Goal: Information Seeking & Learning: Learn about a topic

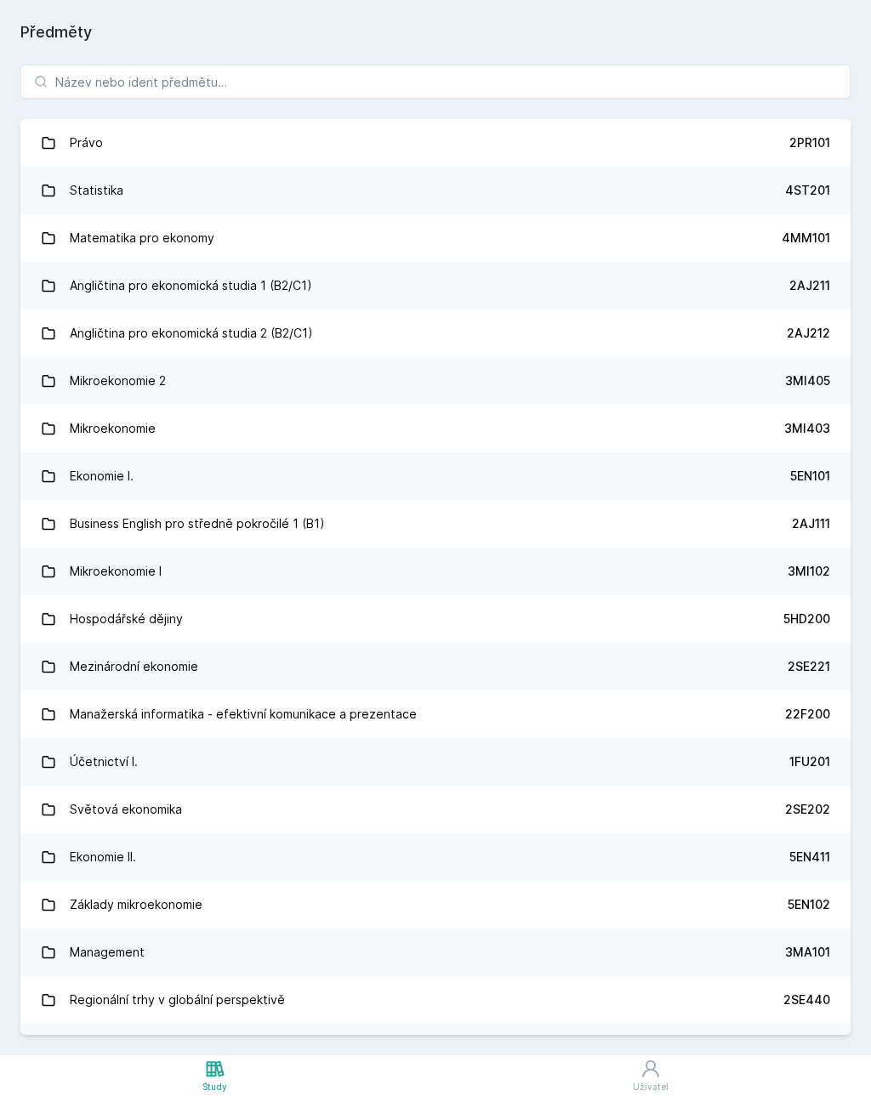
click at [552, 290] on link "Angličtina pro ekonomická studia 1 (B2/C1) 2AJ211" at bounding box center [435, 286] width 830 height 48
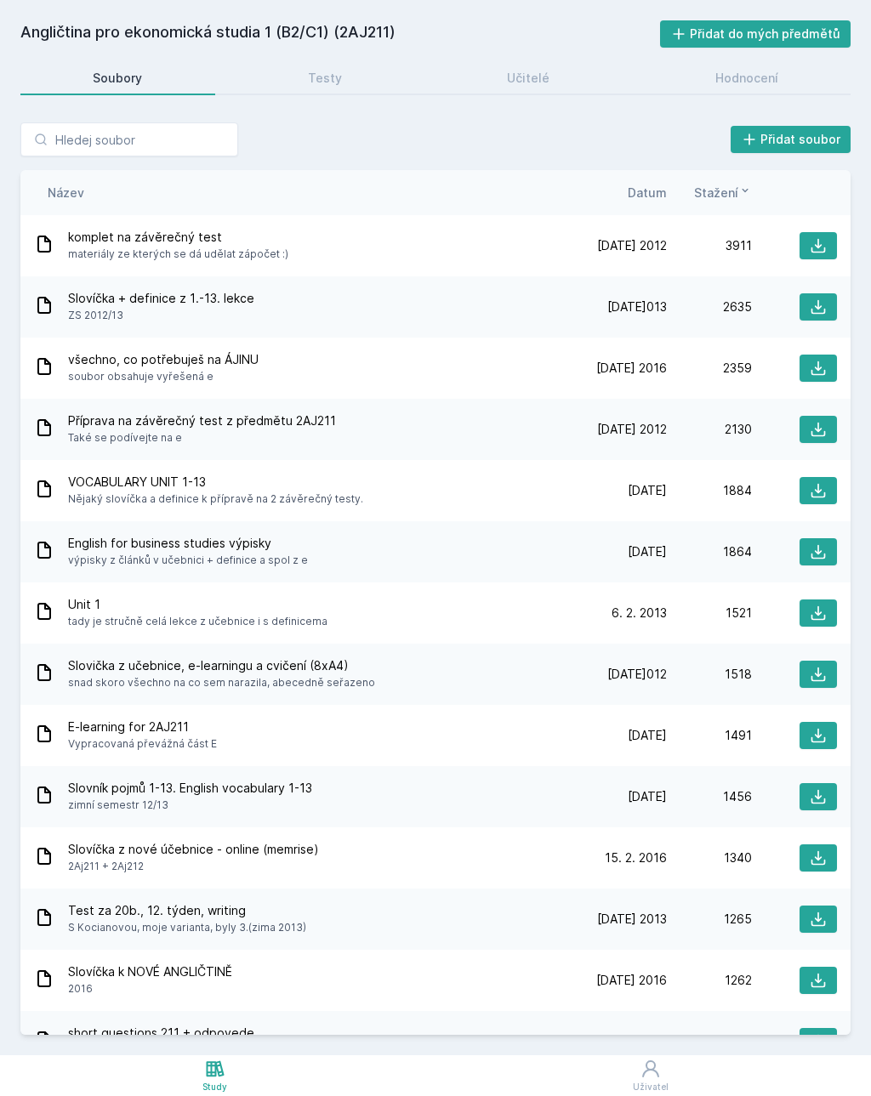
click at [358, 90] on link "Testy" at bounding box center [325, 78] width 179 height 34
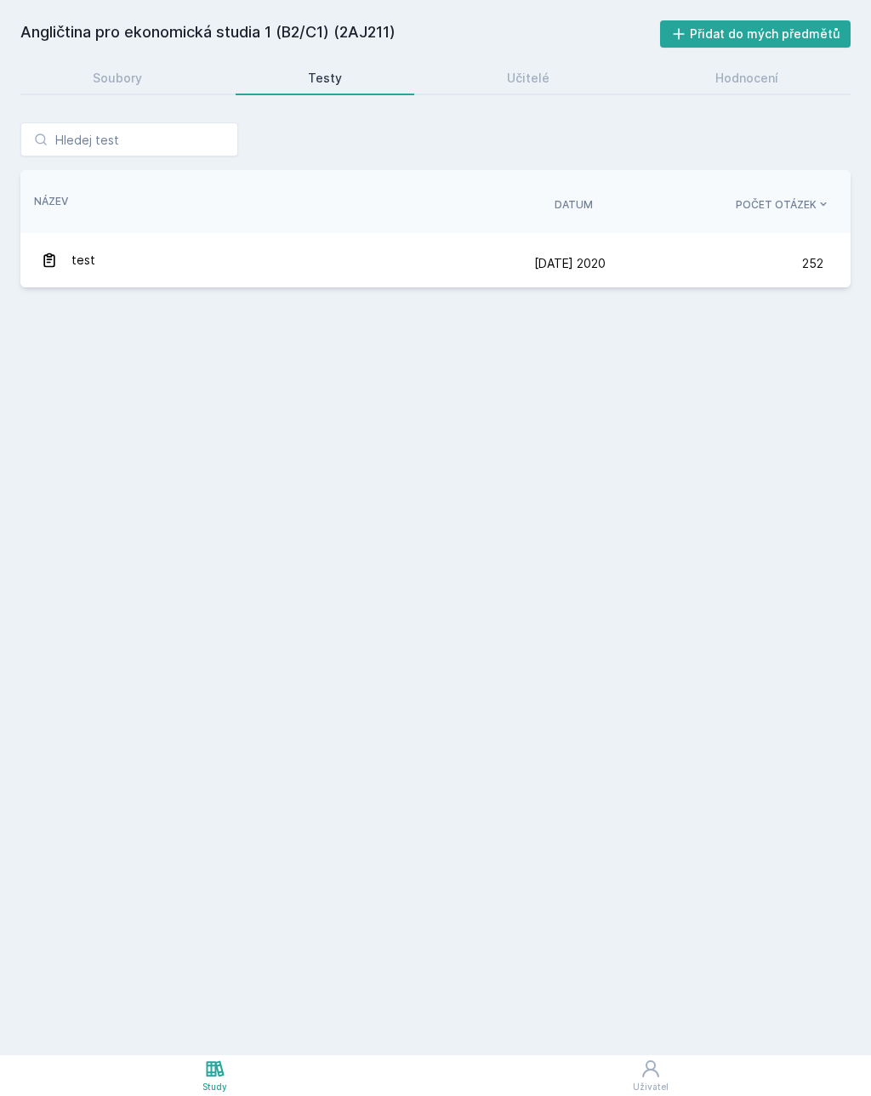
click at [506, 270] on div "test" at bounding box center [287, 260] width 493 height 34
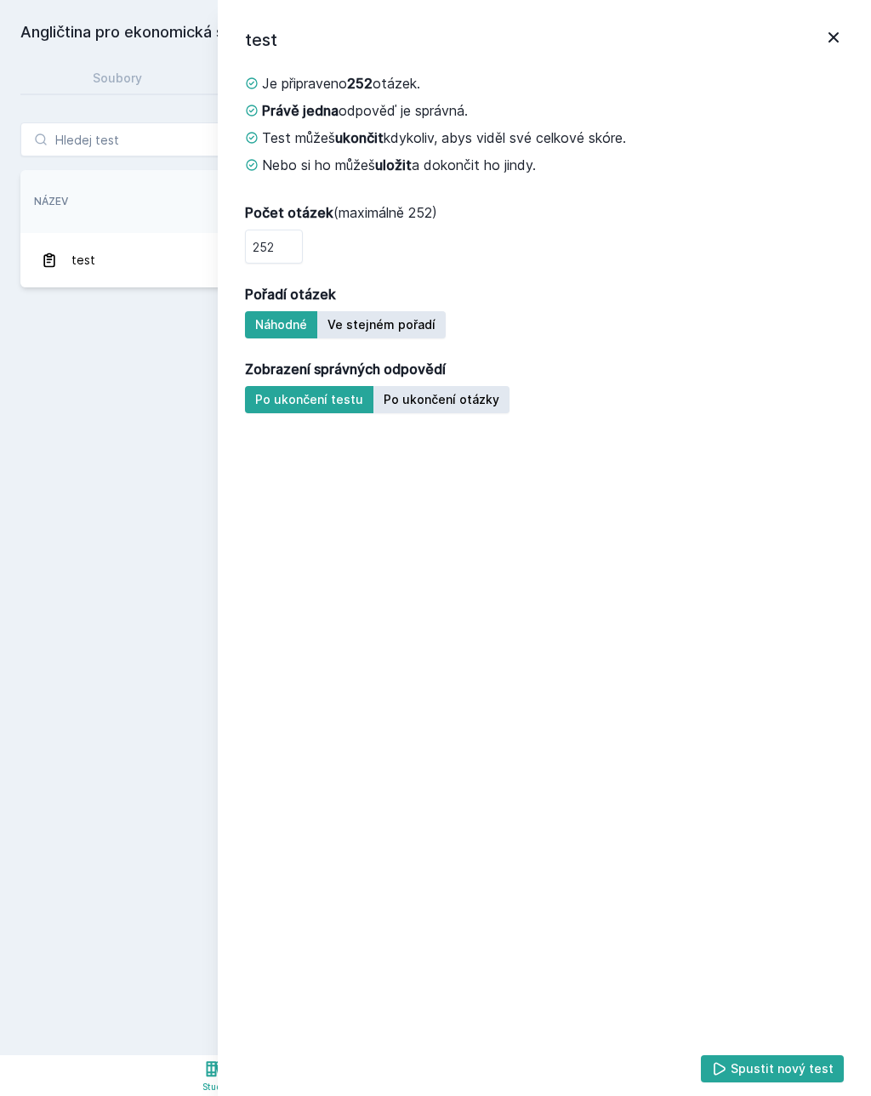
click at [831, 43] on icon at bounding box center [833, 37] width 20 height 20
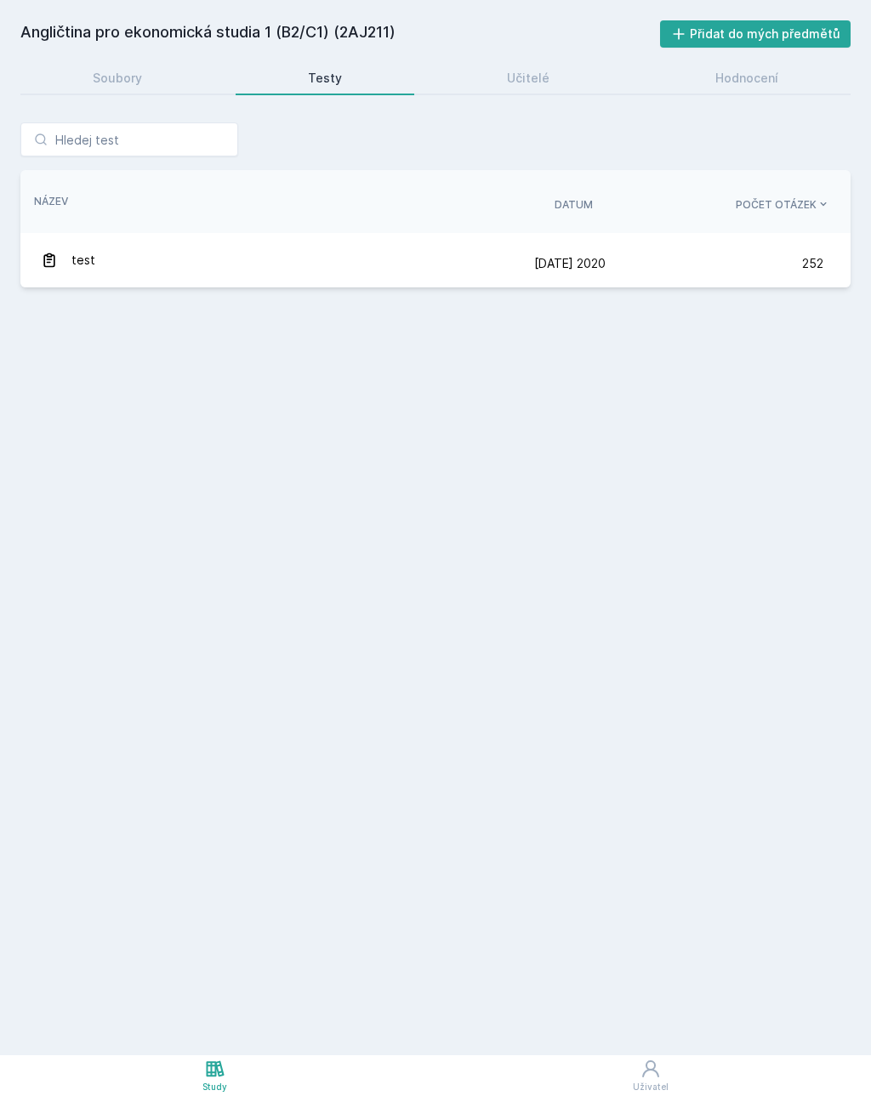
click at [535, 85] on div "Učitelé" at bounding box center [528, 78] width 43 height 17
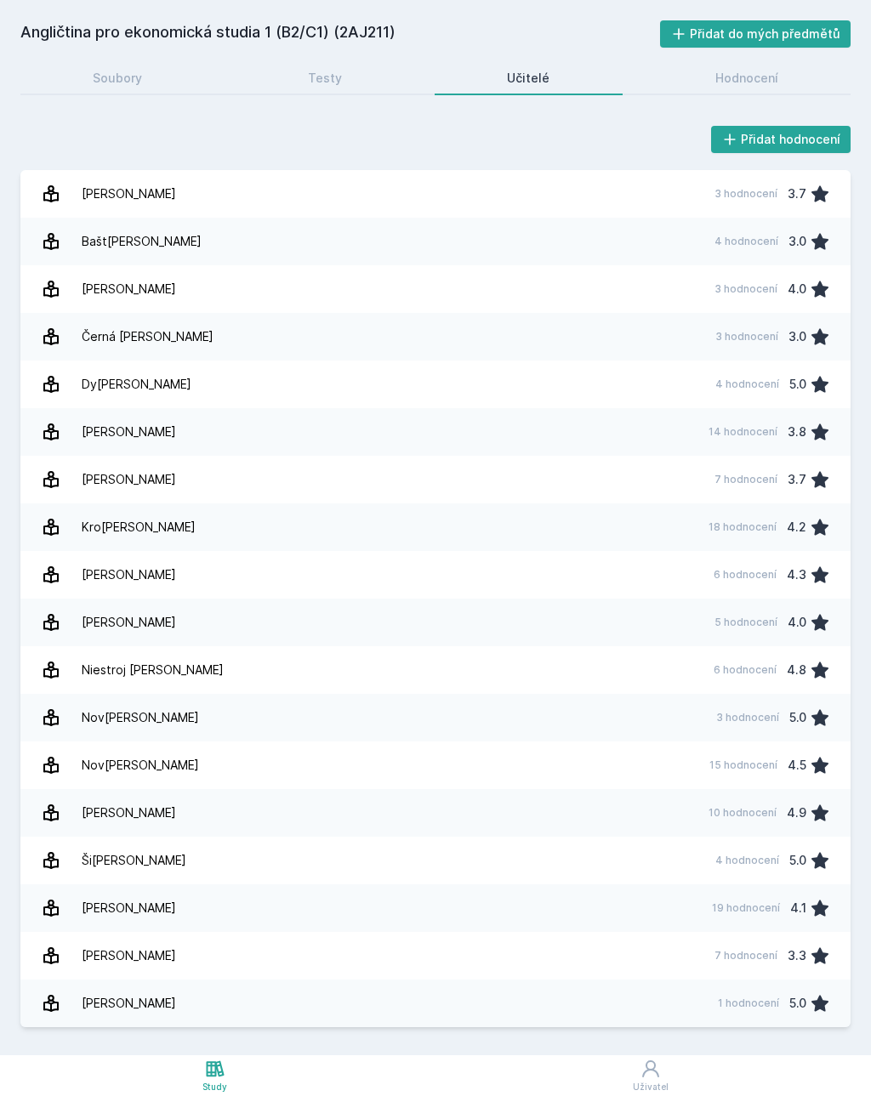
click at [737, 916] on div "19 hodnocení 4.1" at bounding box center [766, 908] width 128 height 34
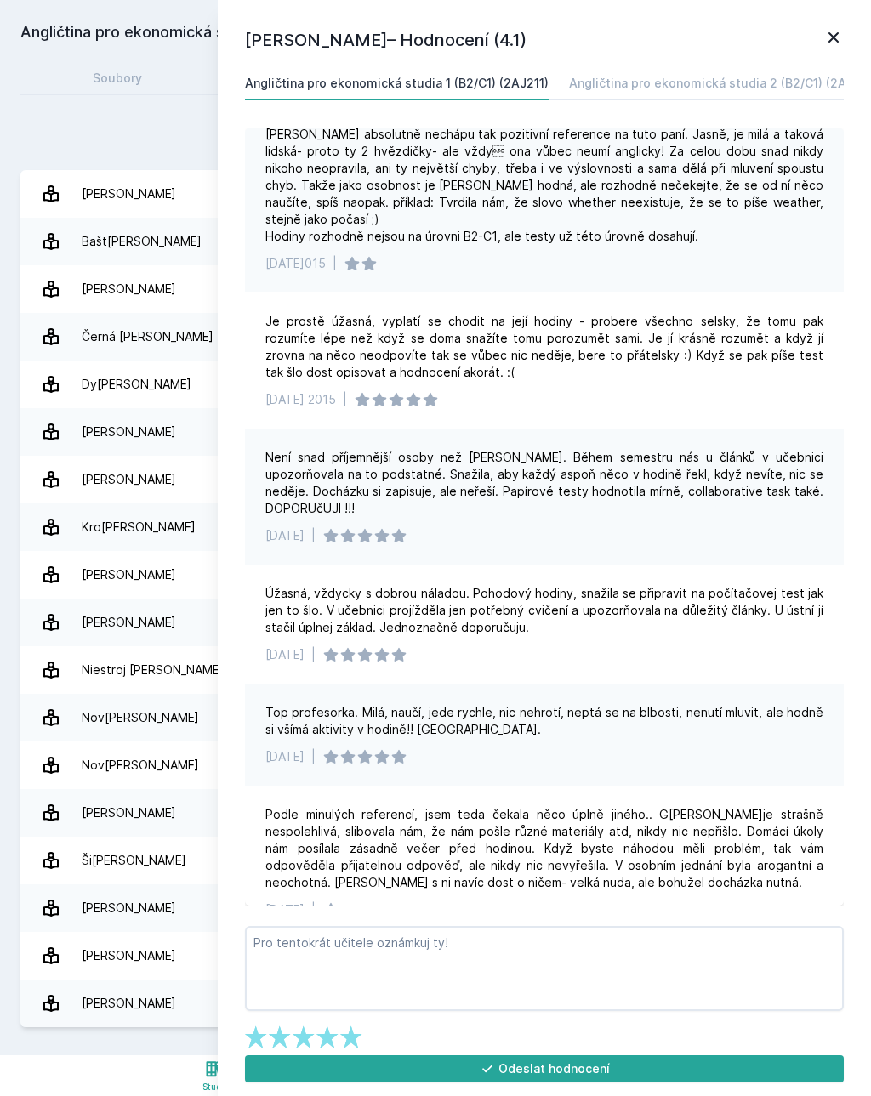
scroll to position [1671, 0]
click at [147, 134] on div "Přidat hodnocení" at bounding box center [435, 139] width 830 height 34
click at [835, 43] on icon at bounding box center [833, 37] width 20 height 20
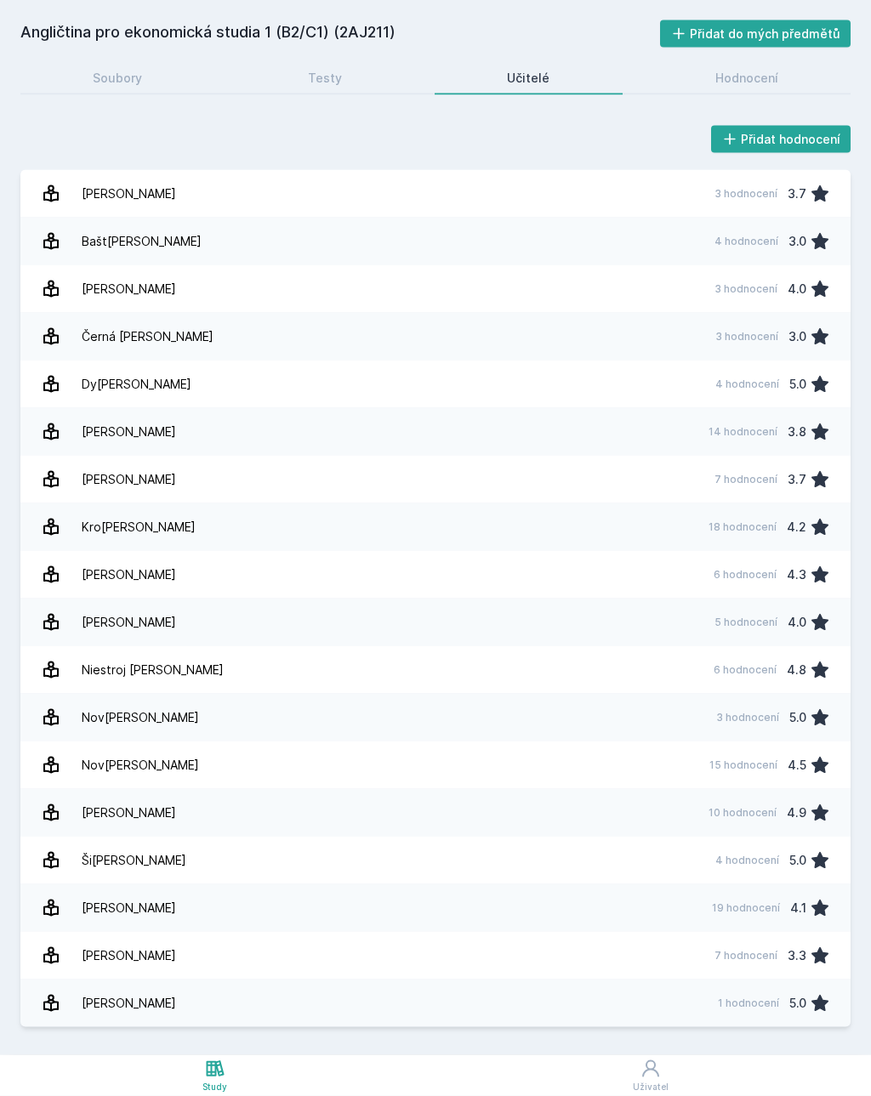
click at [778, 866] on div "4 hodnocení" at bounding box center [747, 861] width 64 height 14
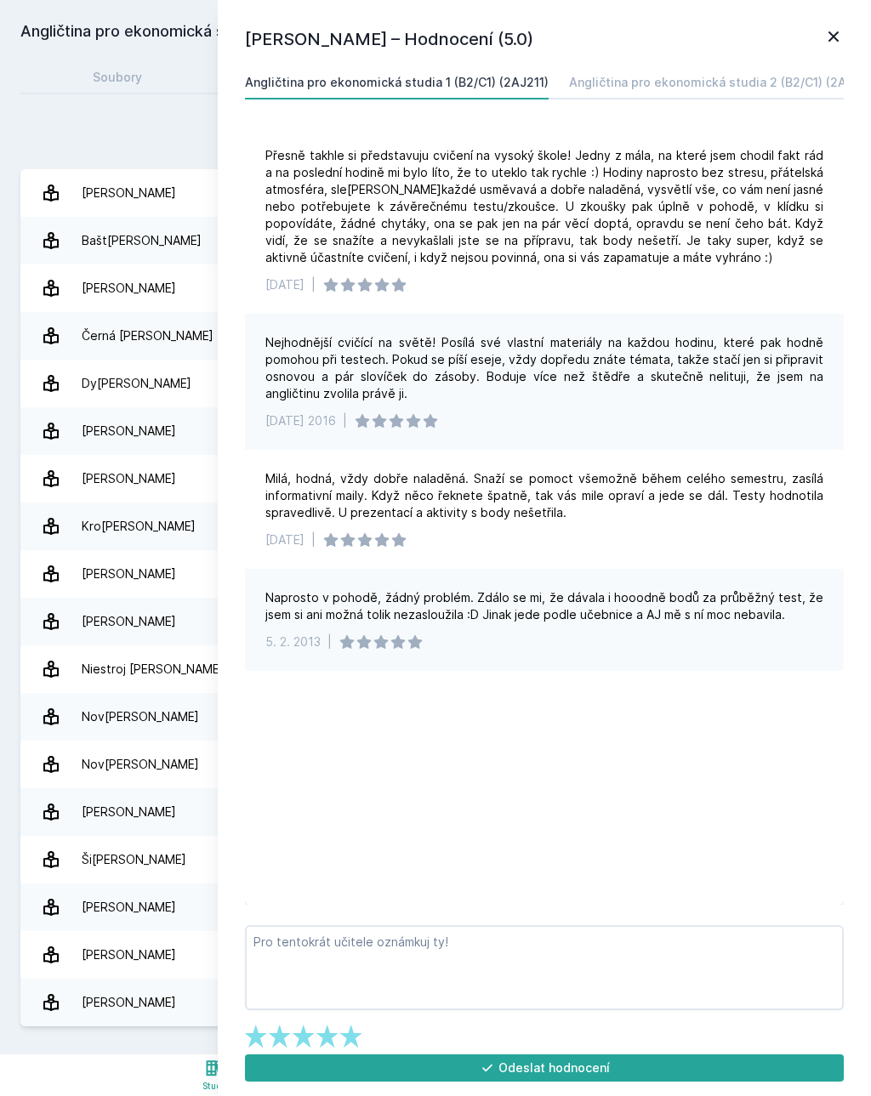
click at [833, 38] on icon at bounding box center [833, 37] width 10 height 10
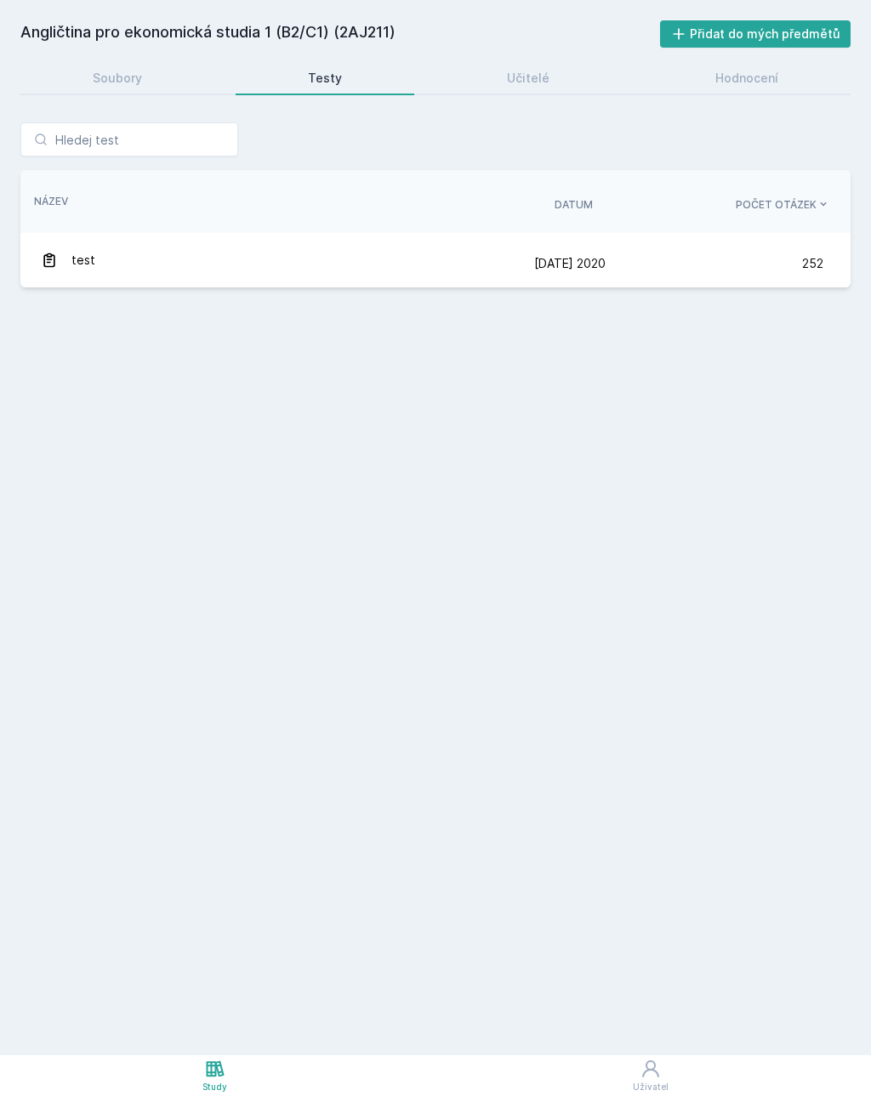
click at [549, 76] on link "Učitelé" at bounding box center [529, 78] width 188 height 34
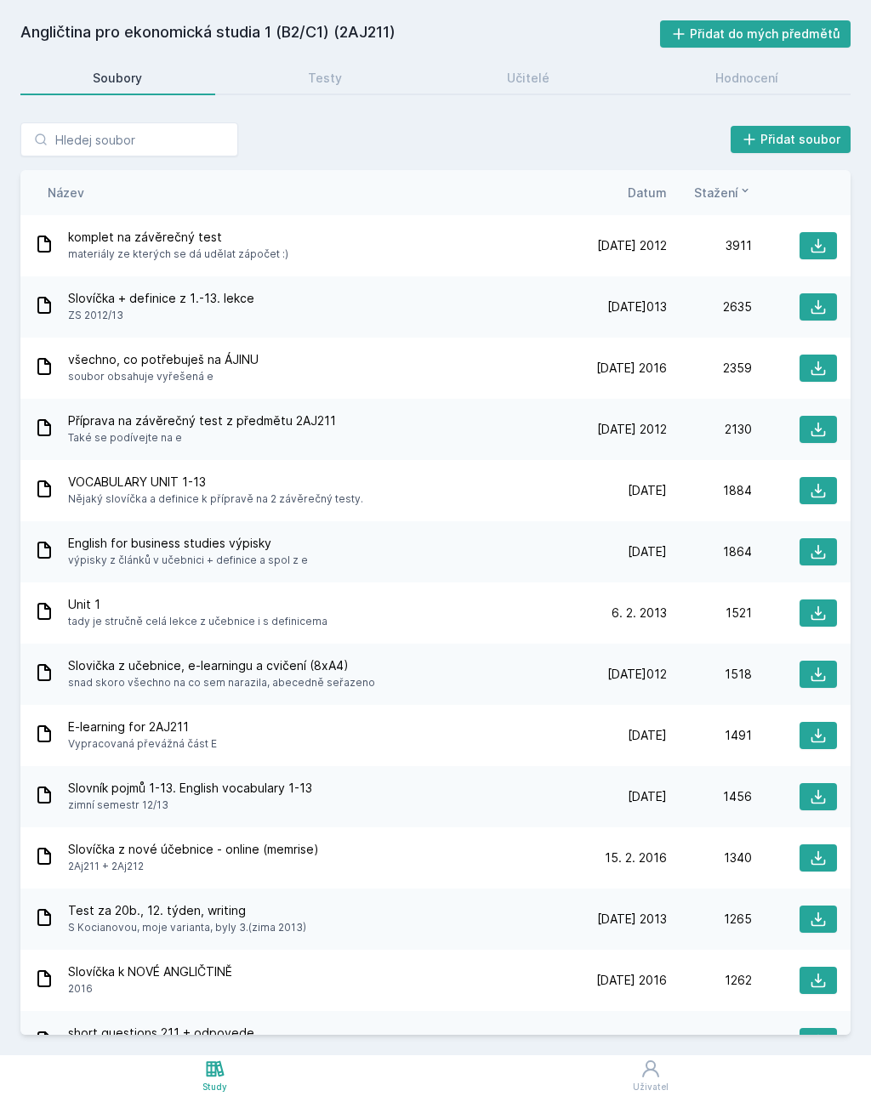
click at [516, 87] on link "Učitelé" at bounding box center [529, 78] width 188 height 34
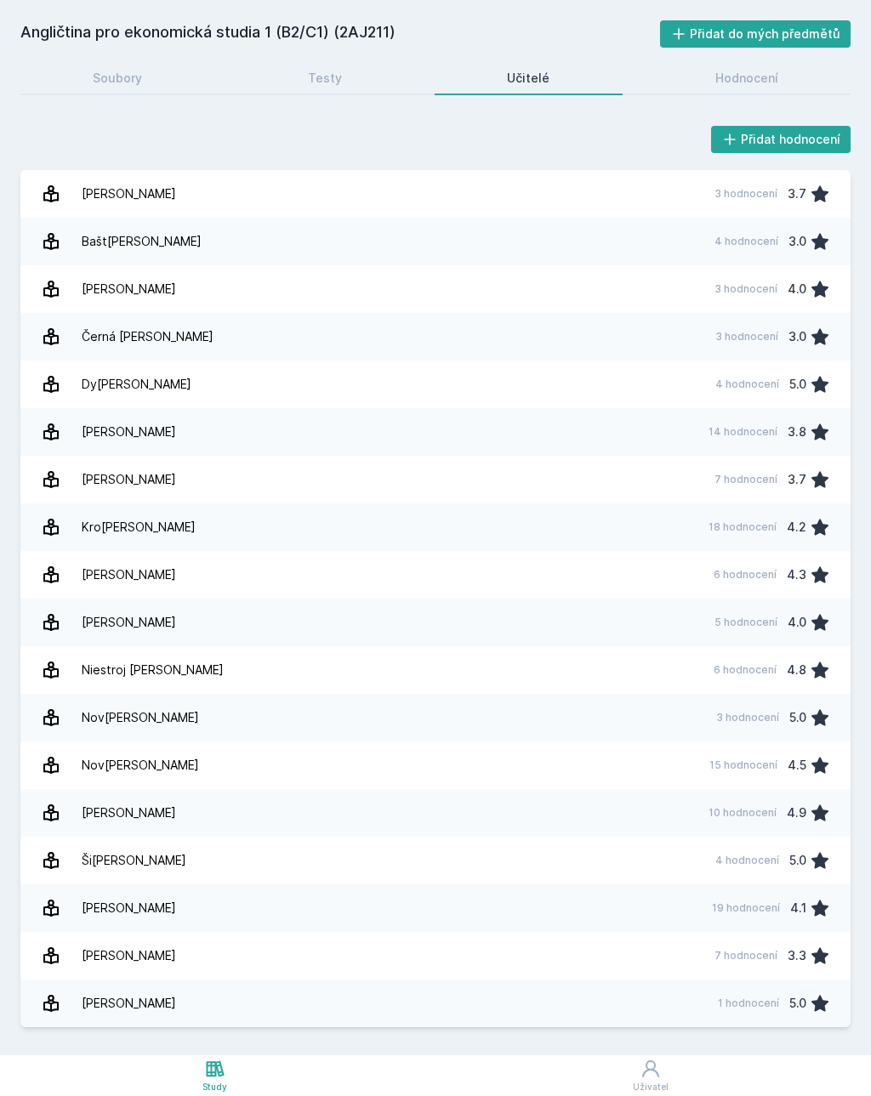
click at [150, 81] on link "Soubory" at bounding box center [117, 78] width 195 height 34
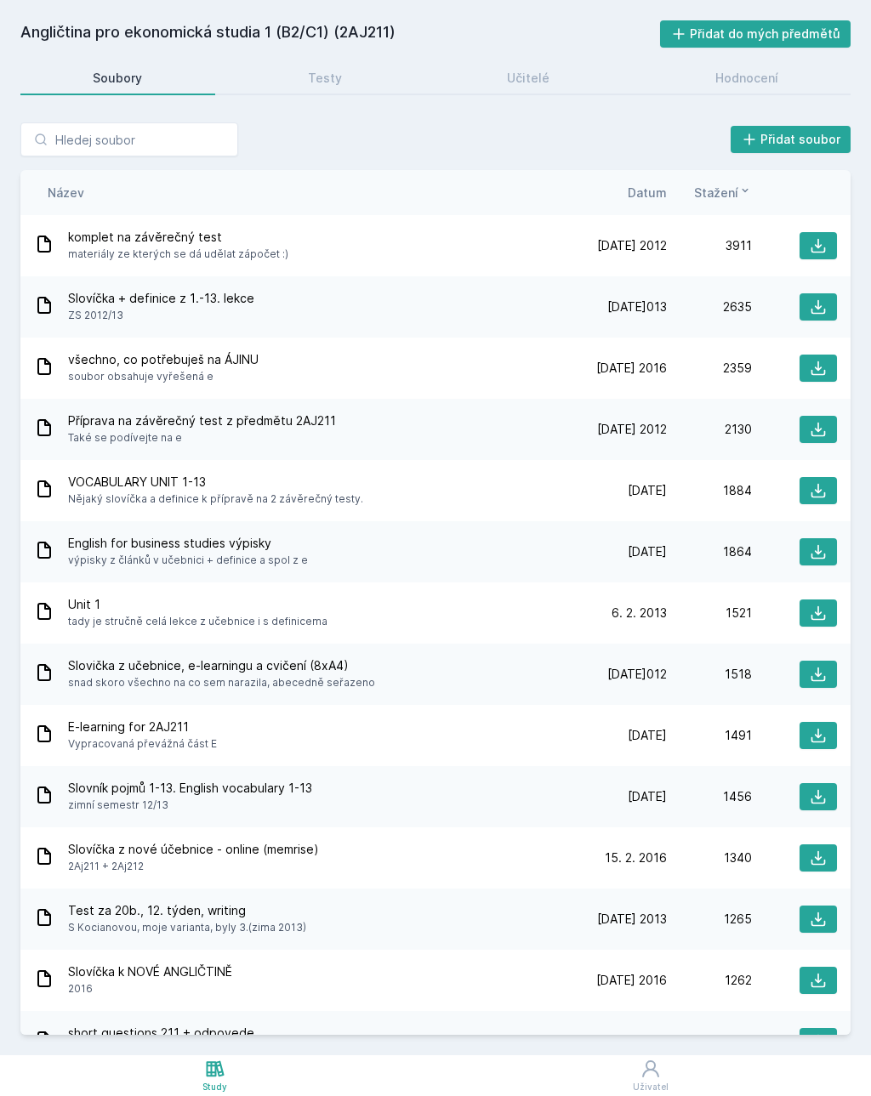
click at [748, 87] on link "Hodnocení" at bounding box center [747, 78] width 208 height 34
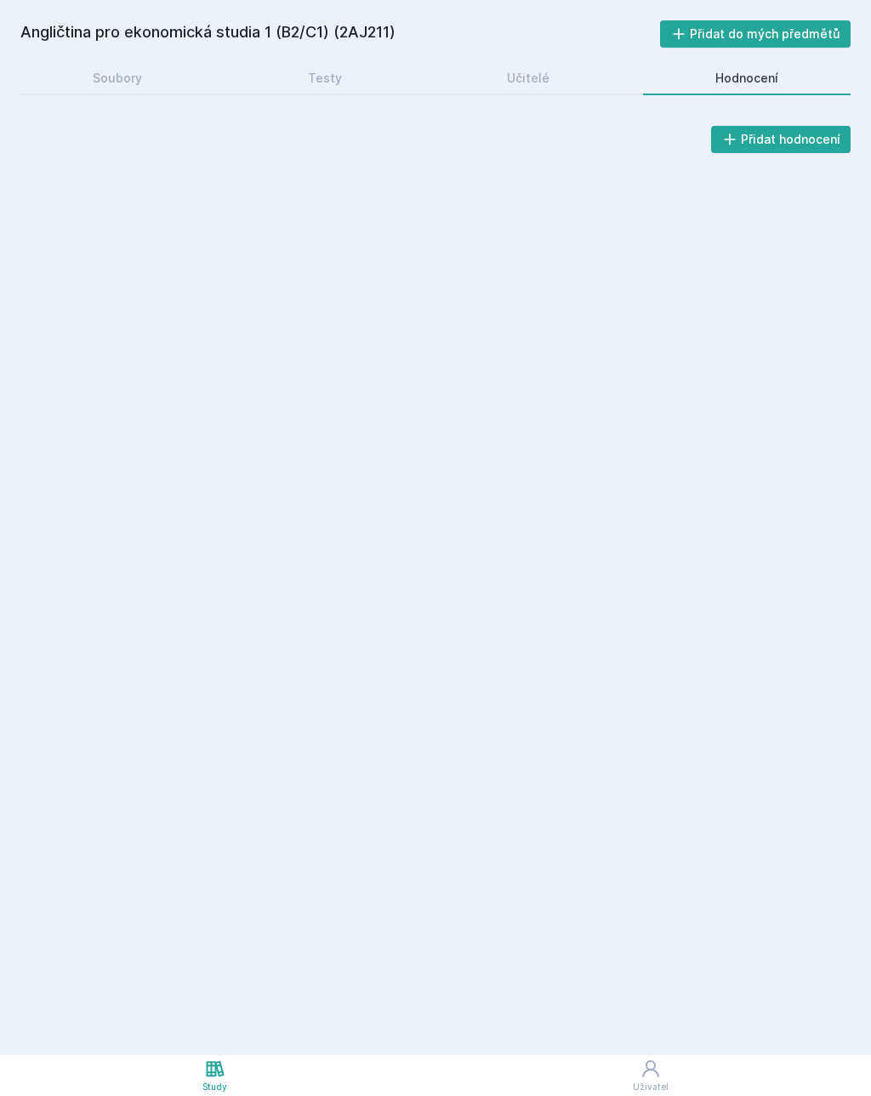
click at [141, 82] on div "Soubory" at bounding box center [117, 78] width 49 height 17
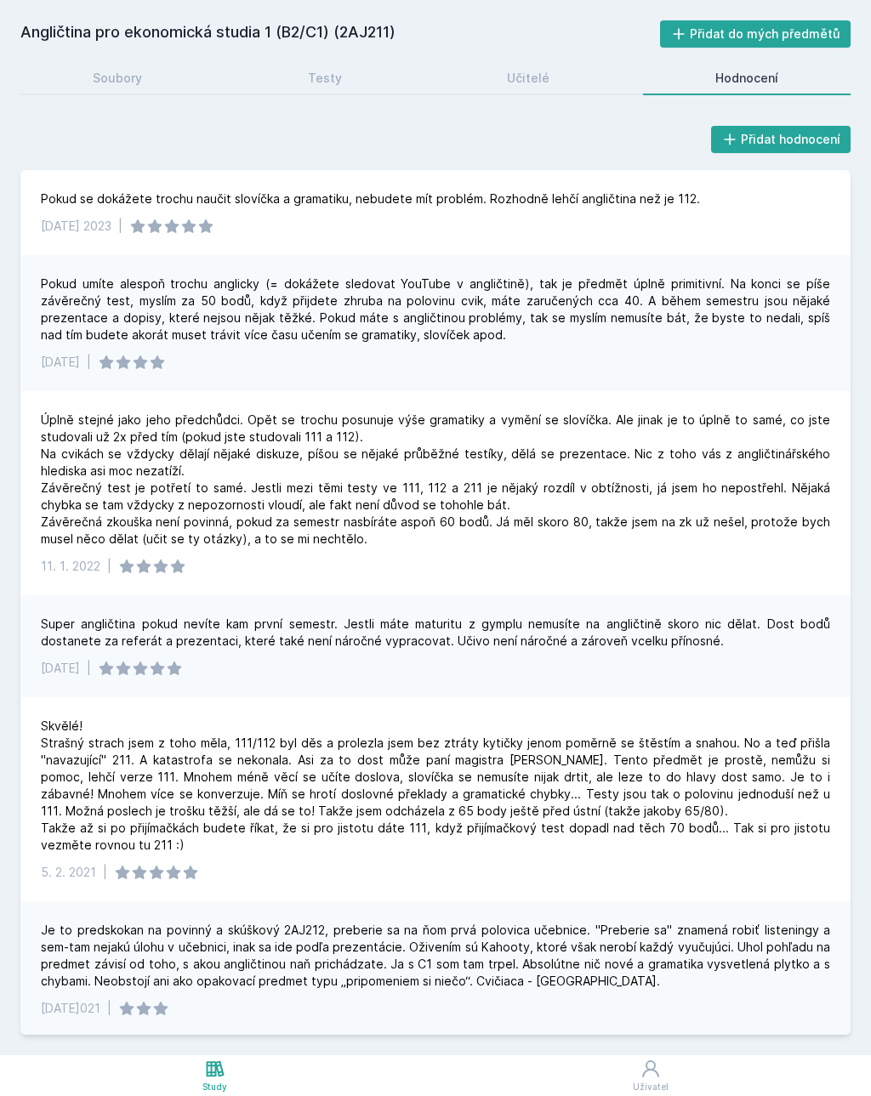
click at [111, 82] on div "Soubory" at bounding box center [117, 78] width 49 height 17
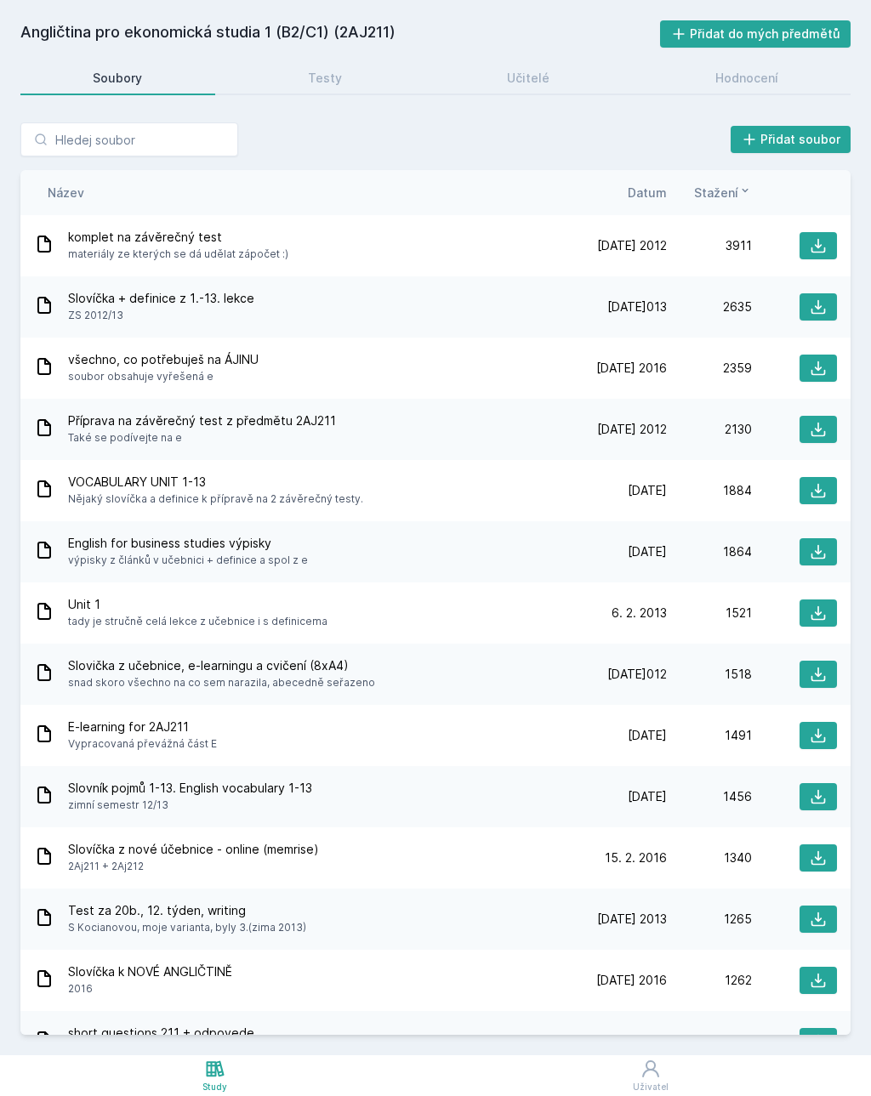
click at [217, 1077] on icon at bounding box center [215, 1069] width 20 height 20
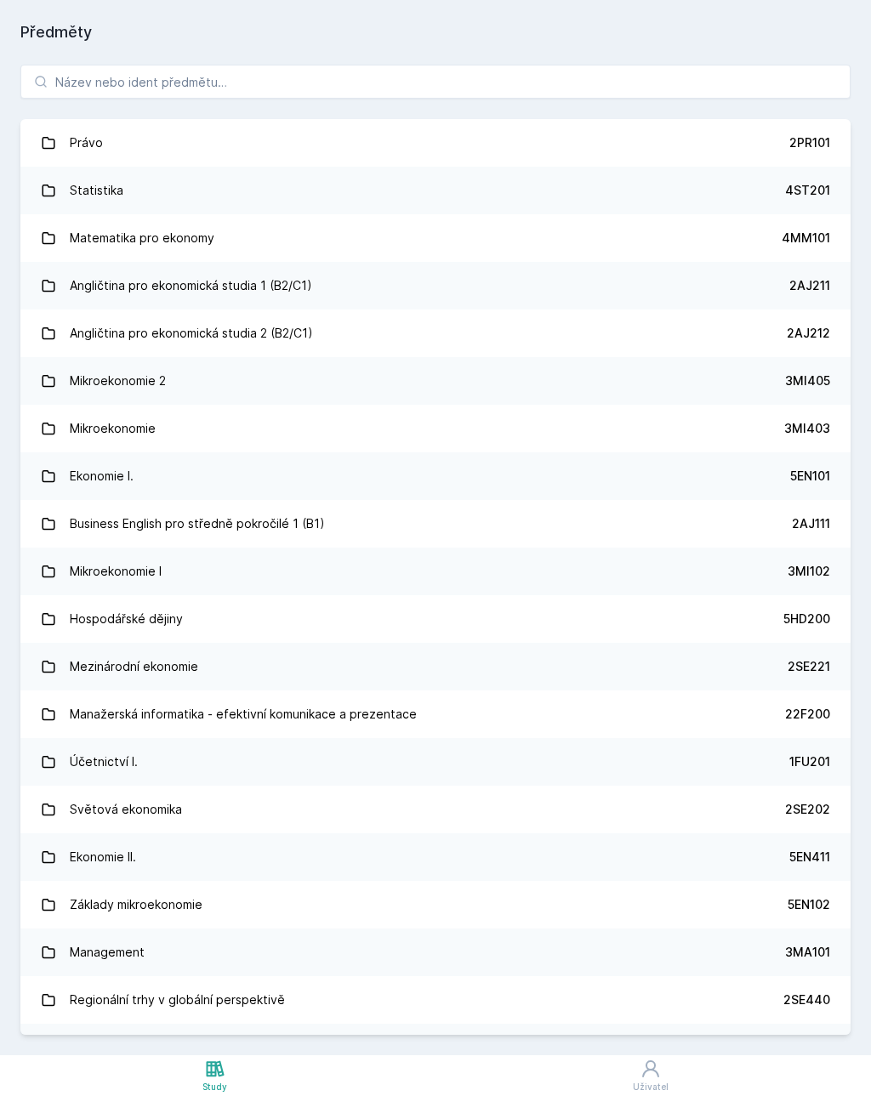
click at [216, 1072] on icon at bounding box center [215, 1069] width 18 height 16
click at [509, 145] on link "Právo 2PR101" at bounding box center [435, 143] width 830 height 48
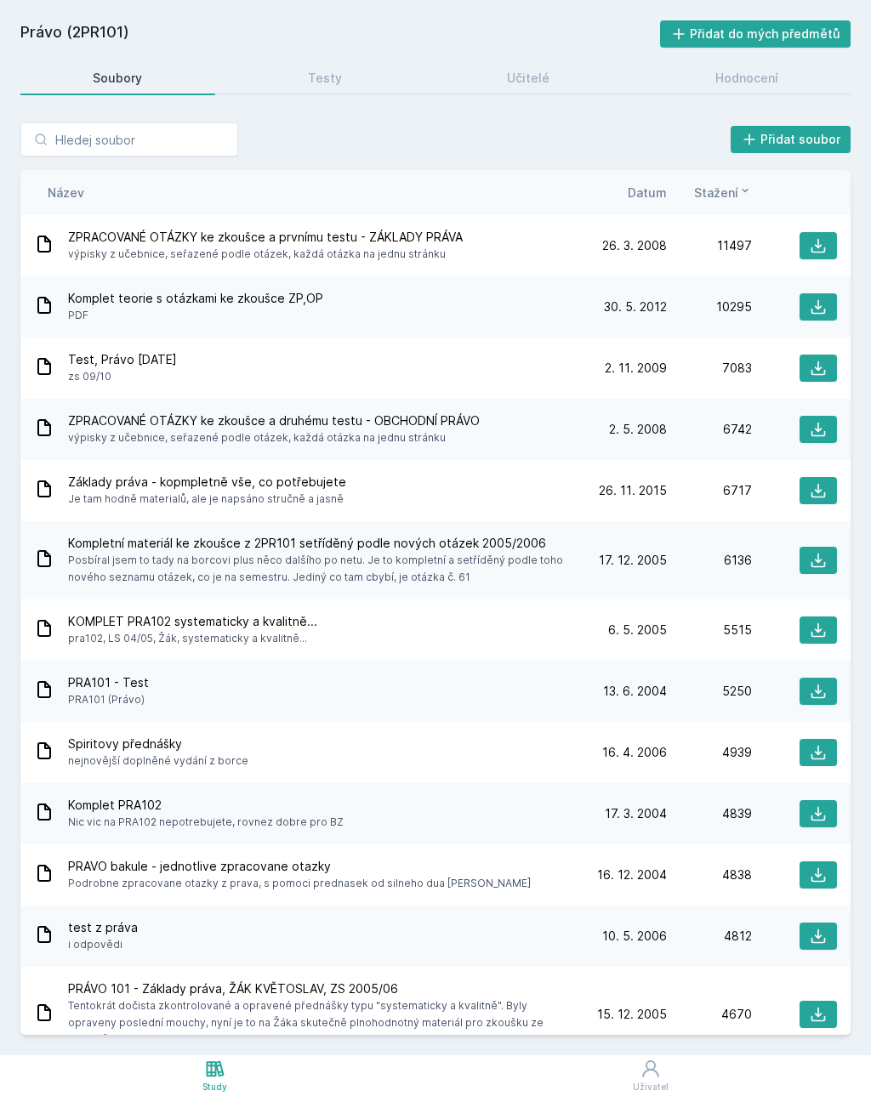
click at [326, 89] on link "Testy" at bounding box center [325, 78] width 179 height 34
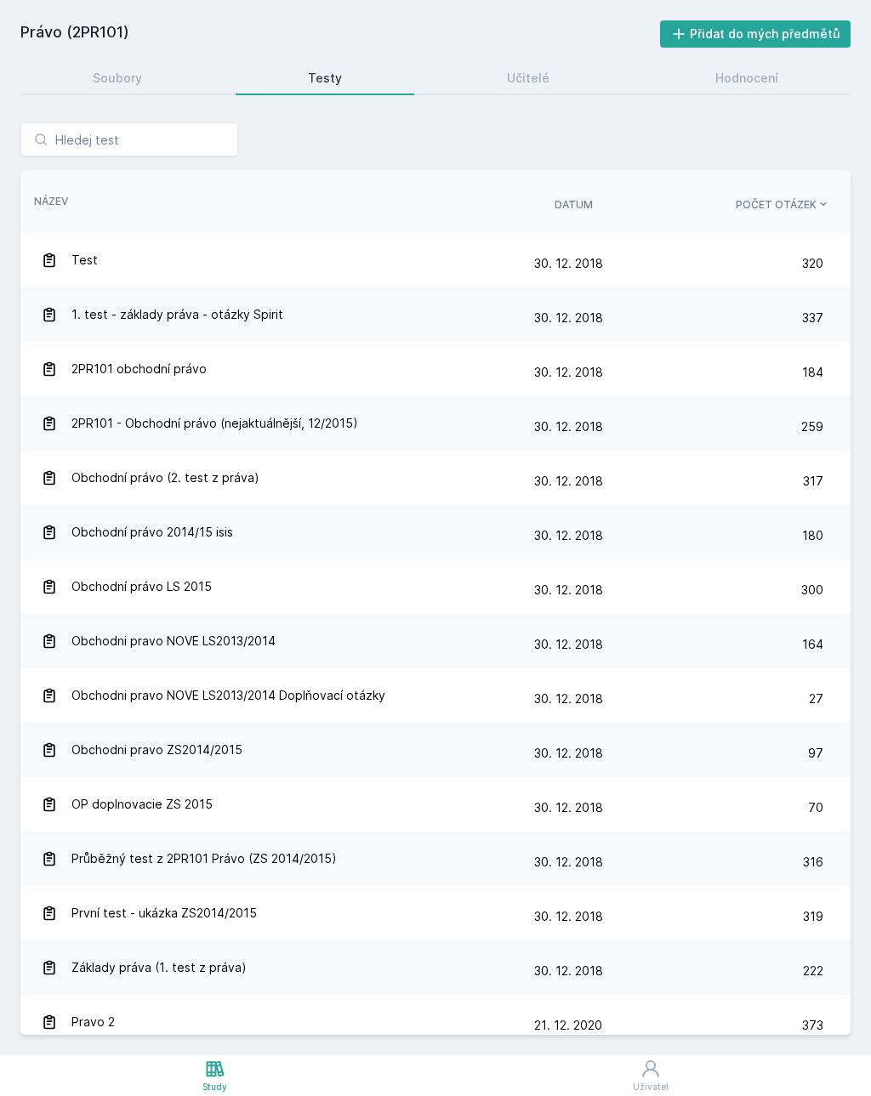
click at [549, 82] on link "Učitelé" at bounding box center [529, 78] width 188 height 34
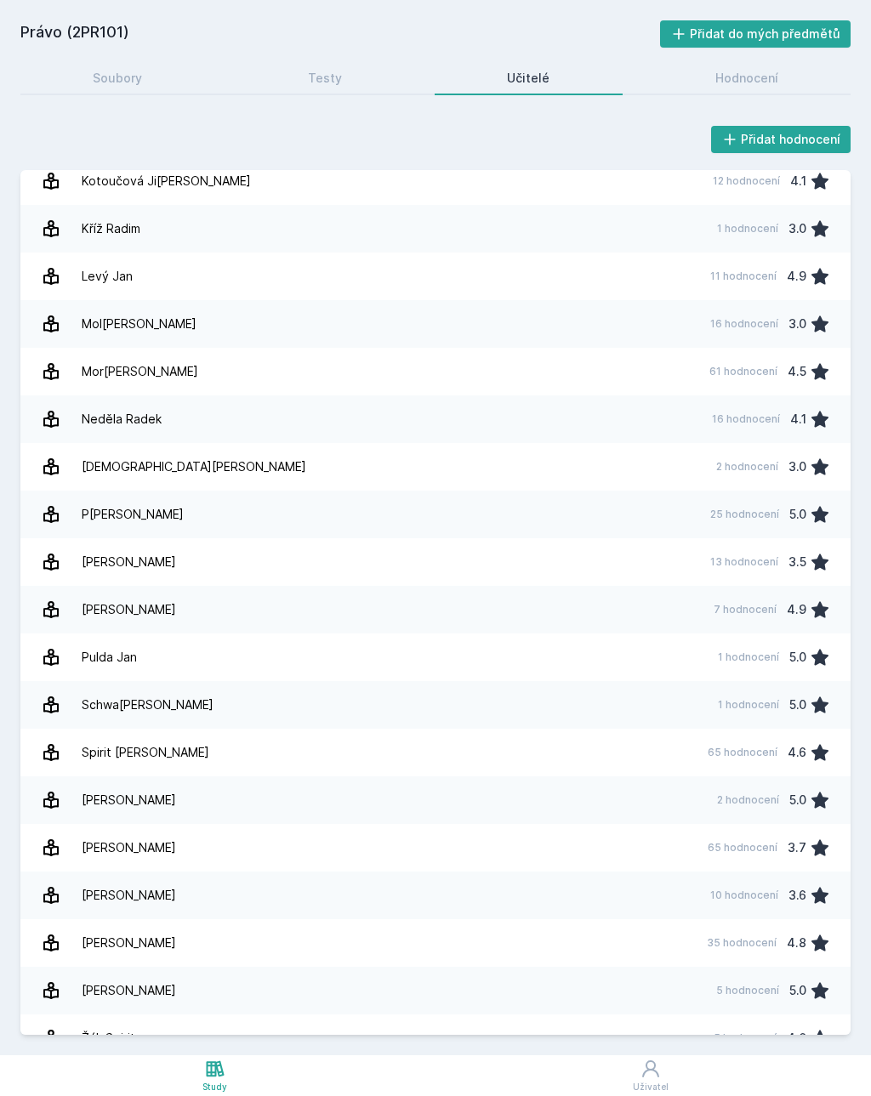
scroll to position [774, 0]
click at [270, 950] on link "[PERSON_NAME] 35 hodnocení 4.8" at bounding box center [435, 944] width 830 height 48
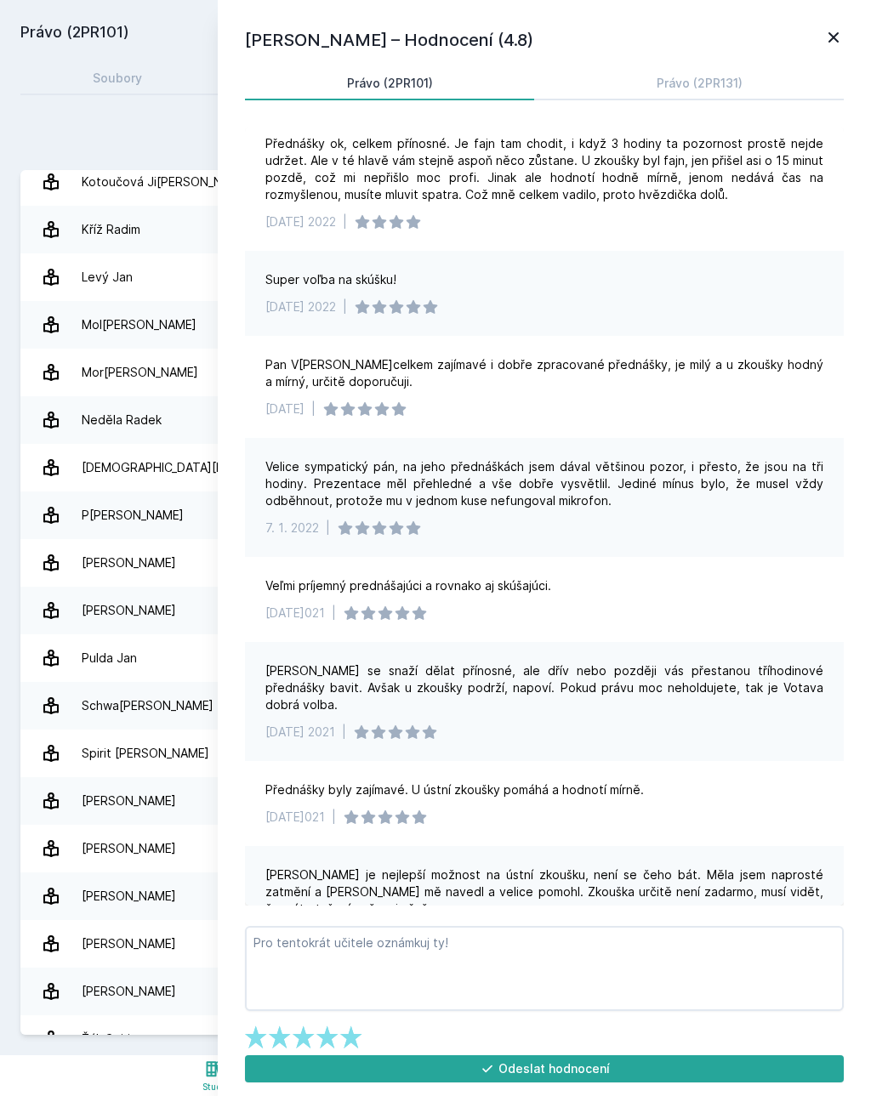
scroll to position [627, 0]
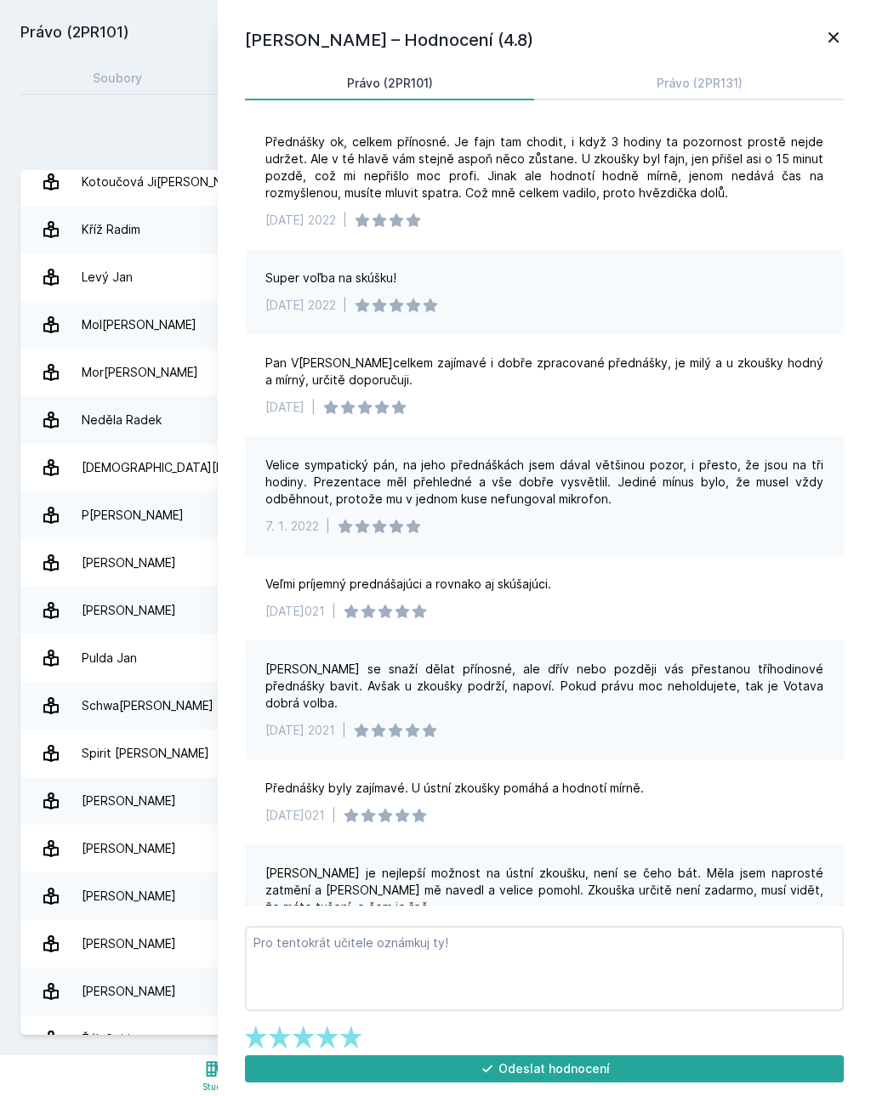
click at [831, 43] on icon at bounding box center [833, 37] width 20 height 20
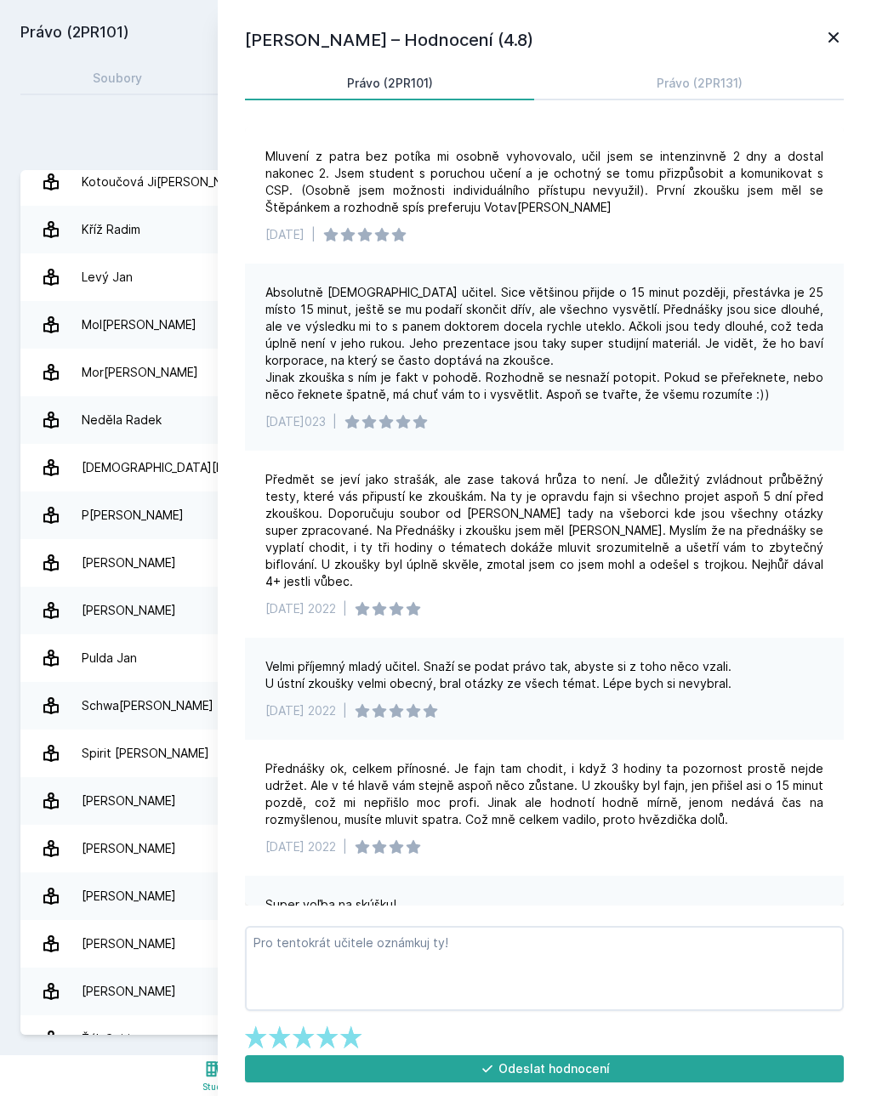
click at [128, 139] on div "Přidat hodnocení" at bounding box center [435, 139] width 830 height 34
click at [836, 43] on icon at bounding box center [833, 37] width 20 height 20
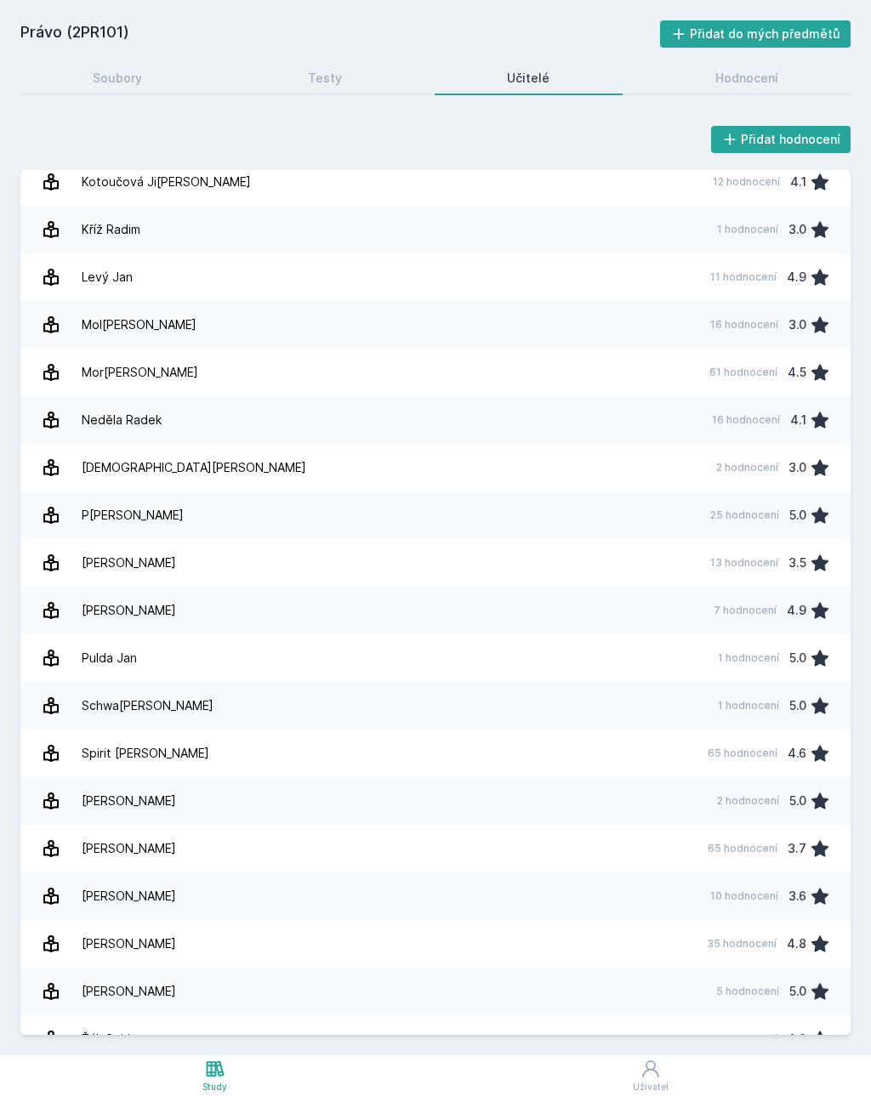
click at [314, 79] on div "Testy" at bounding box center [325, 78] width 34 height 17
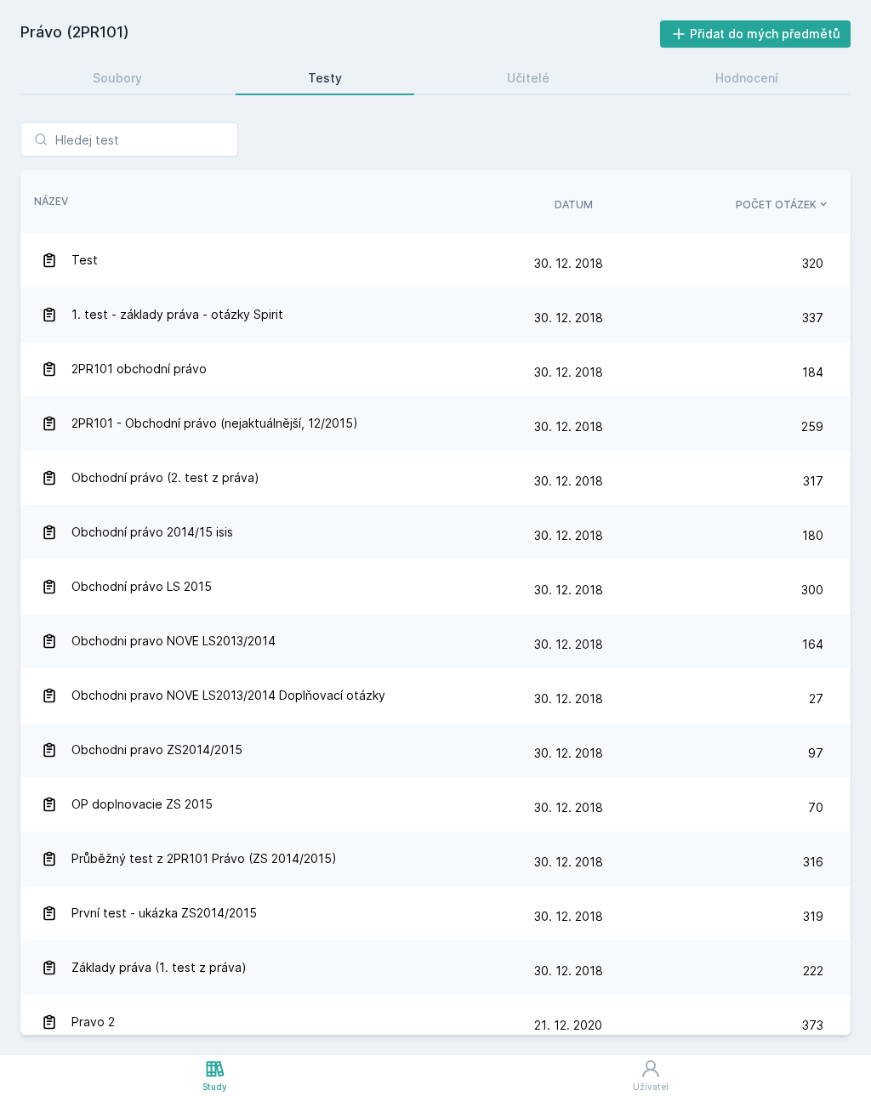
click at [341, 264] on div "Test" at bounding box center [287, 260] width 493 height 34
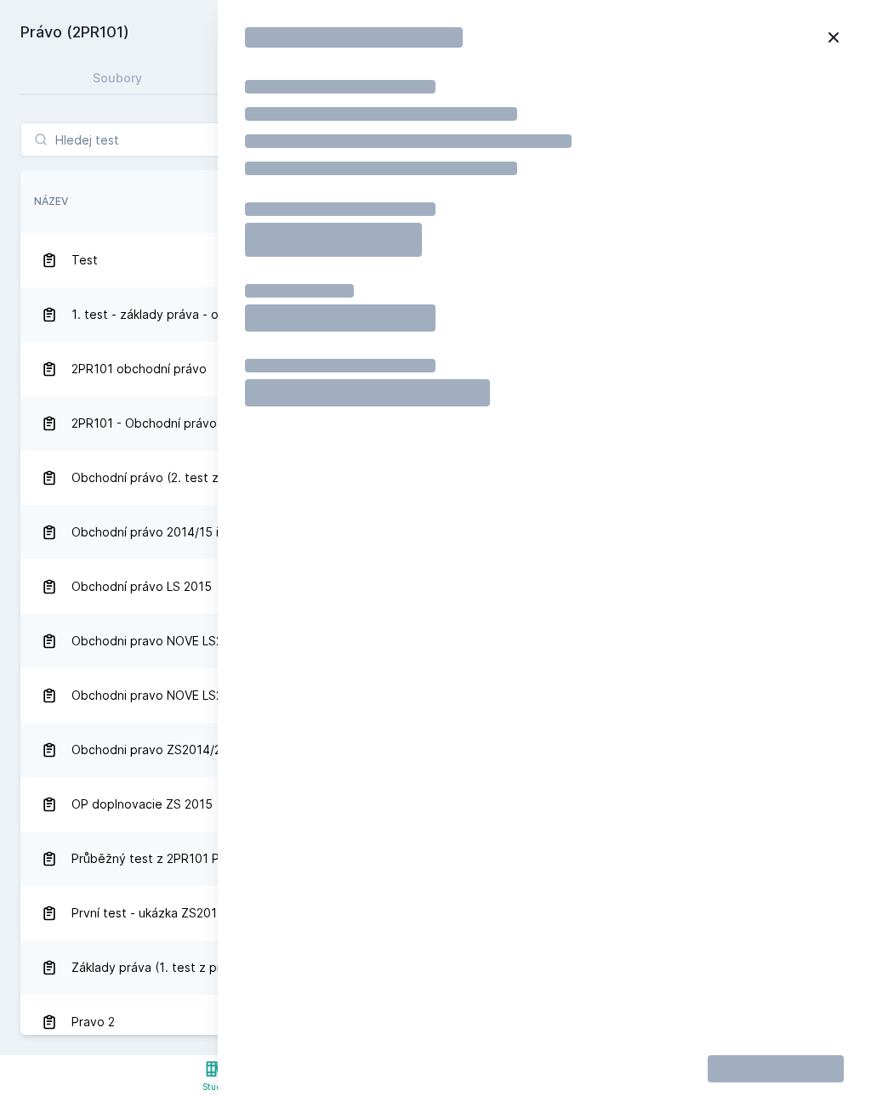
click at [827, 45] on icon at bounding box center [833, 37] width 20 height 20
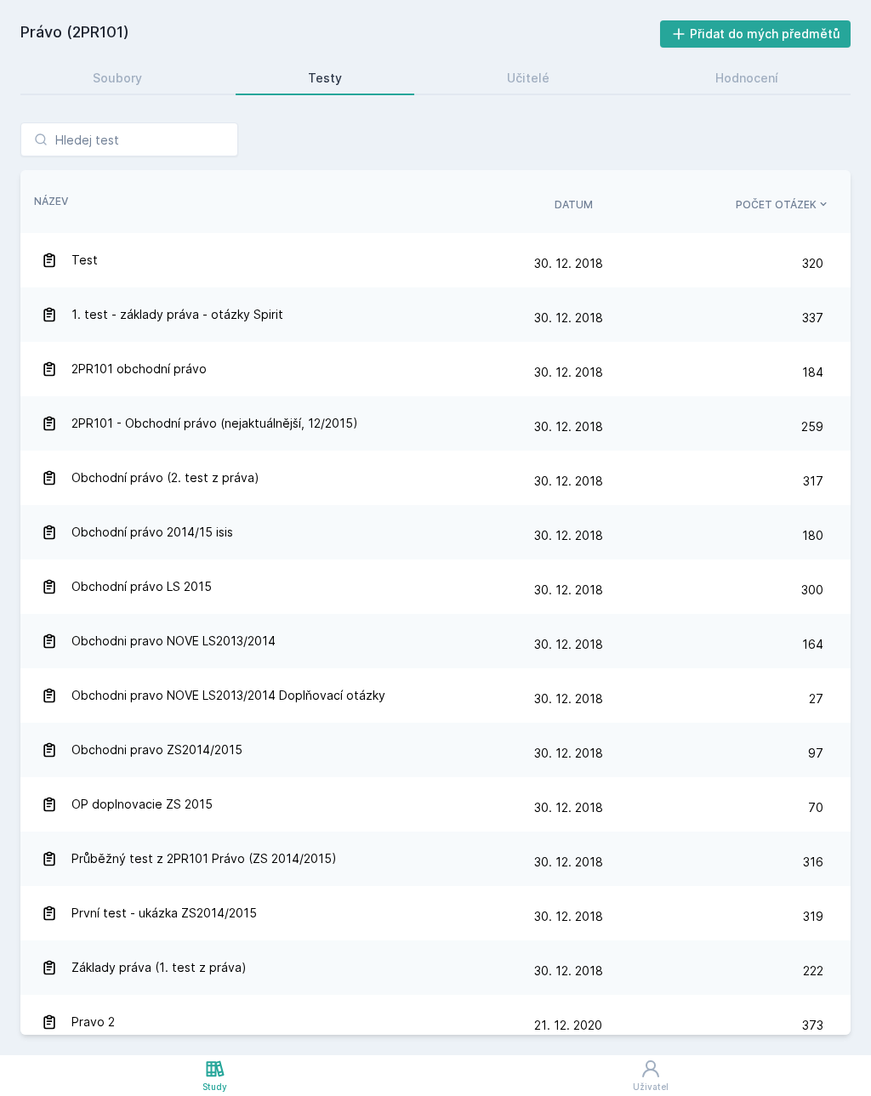
click at [132, 90] on link "Soubory" at bounding box center [117, 78] width 195 height 34
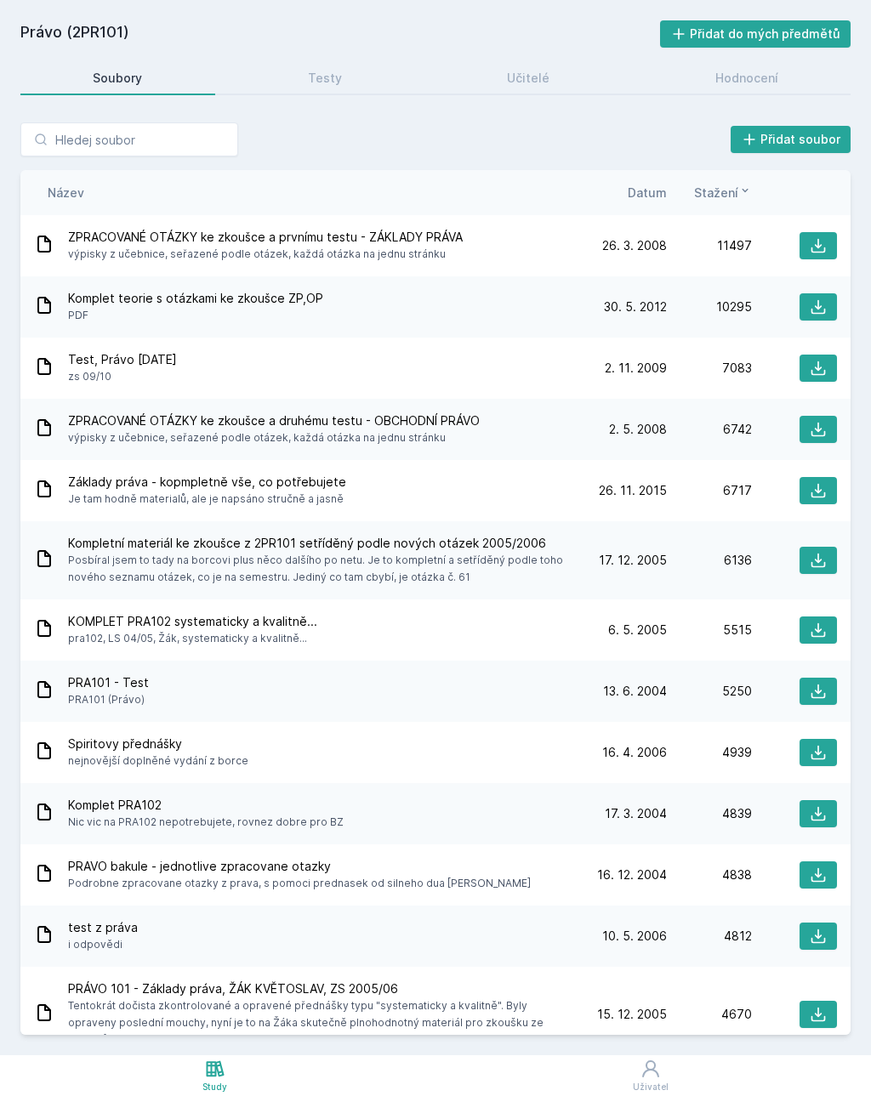
click at [206, 1077] on icon at bounding box center [215, 1069] width 20 height 20
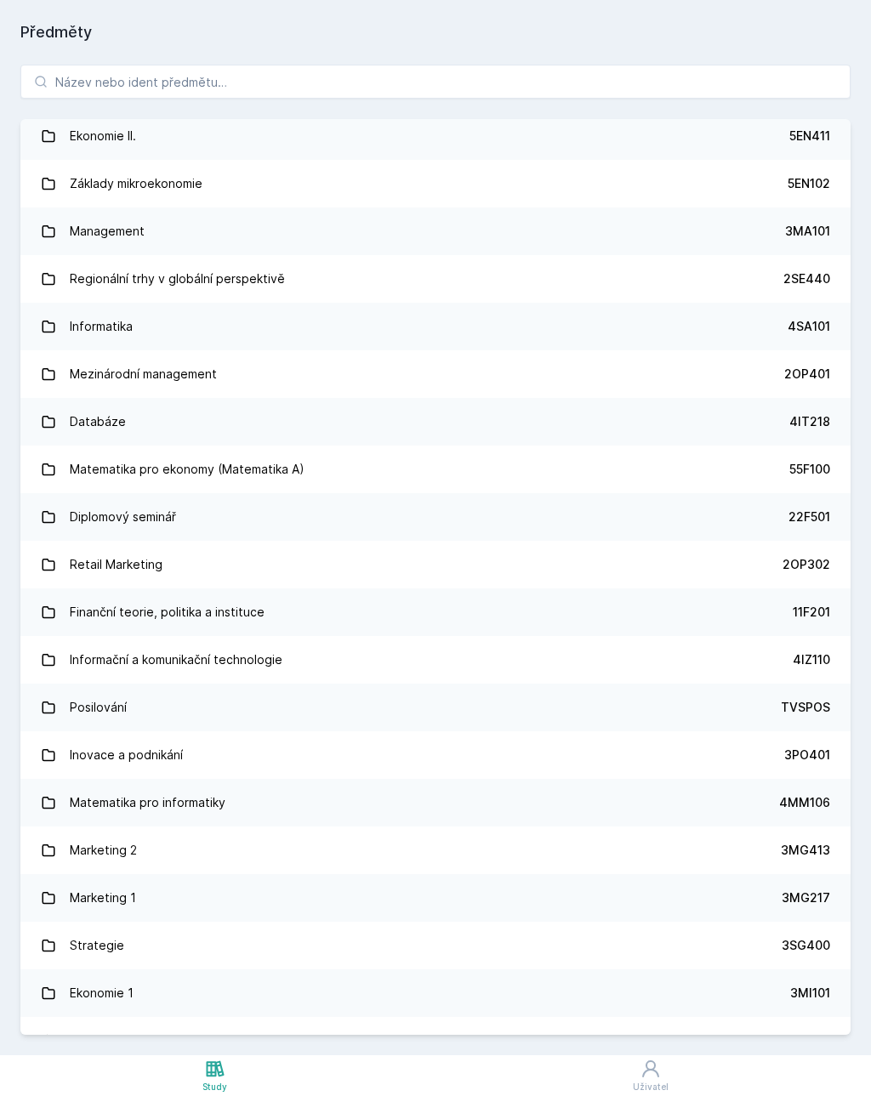
scroll to position [730, 0]
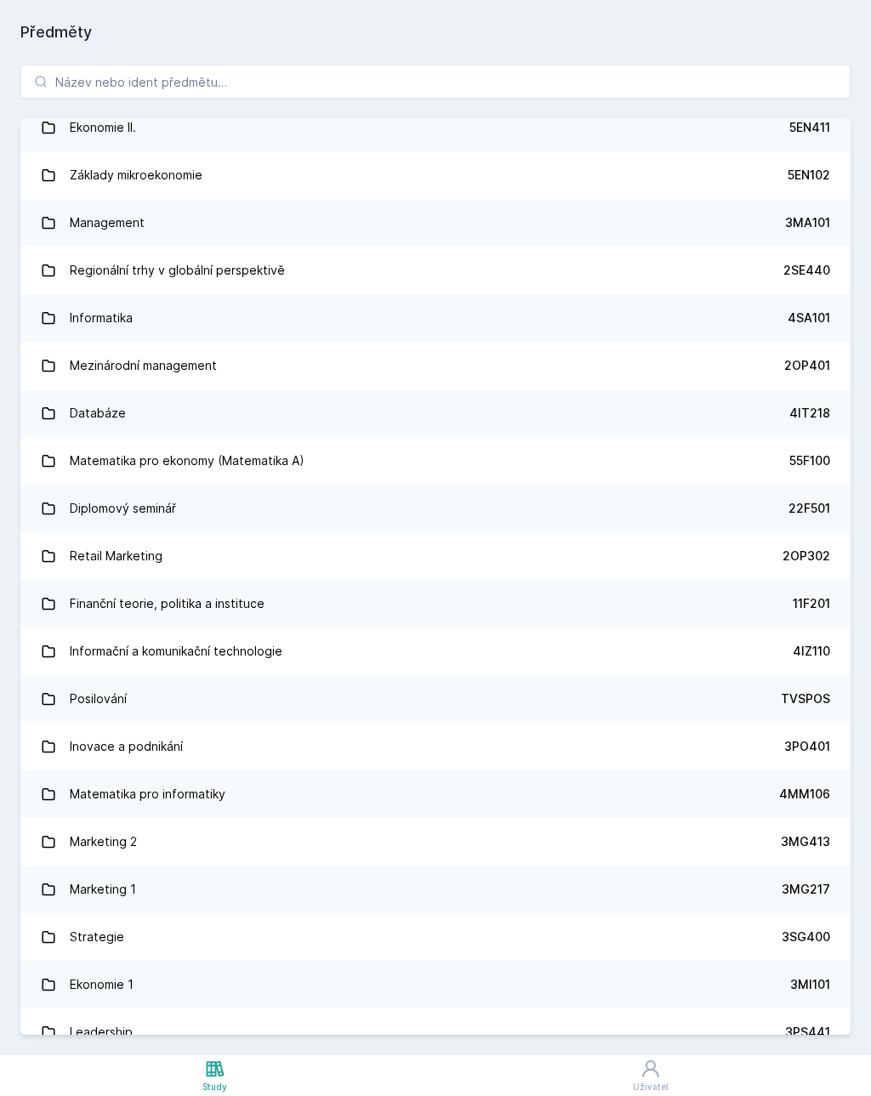
click at [307, 657] on link "Informační a komunikační technologie 4IZ110" at bounding box center [435, 652] width 830 height 48
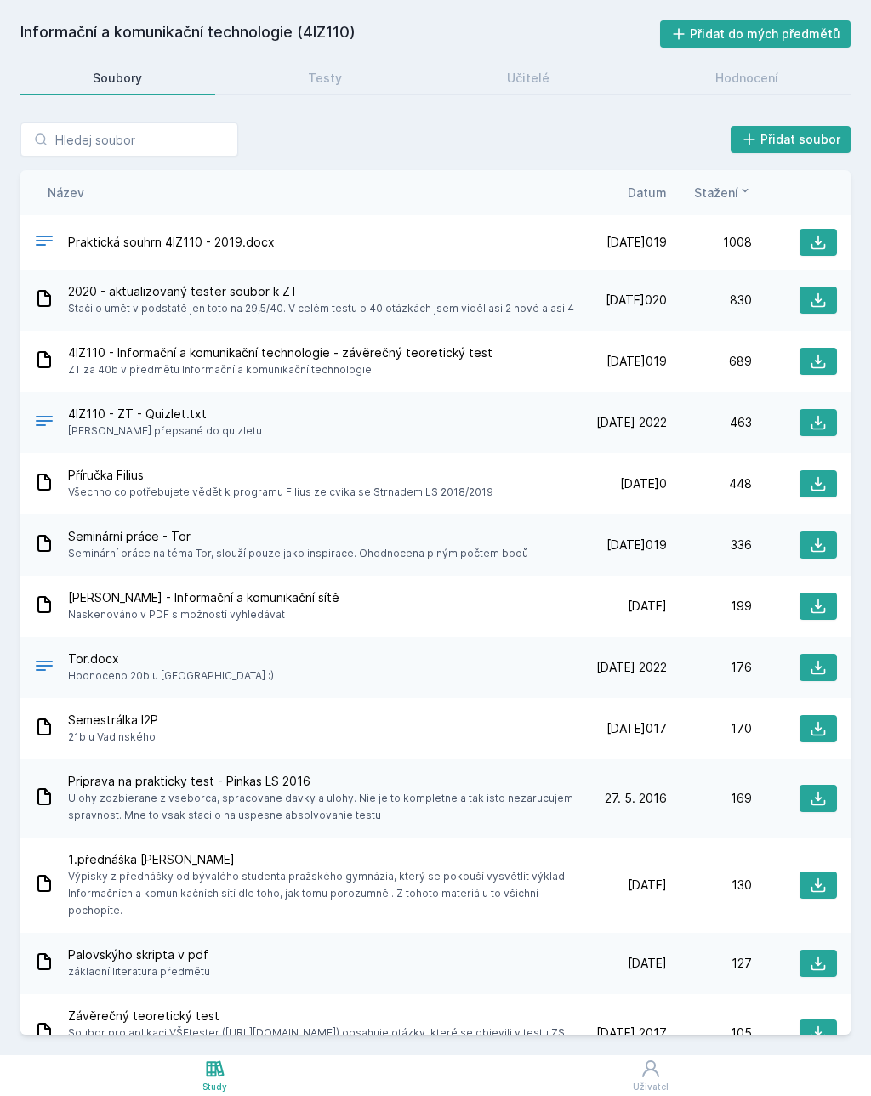
click at [524, 82] on div "Učitelé" at bounding box center [528, 78] width 43 height 17
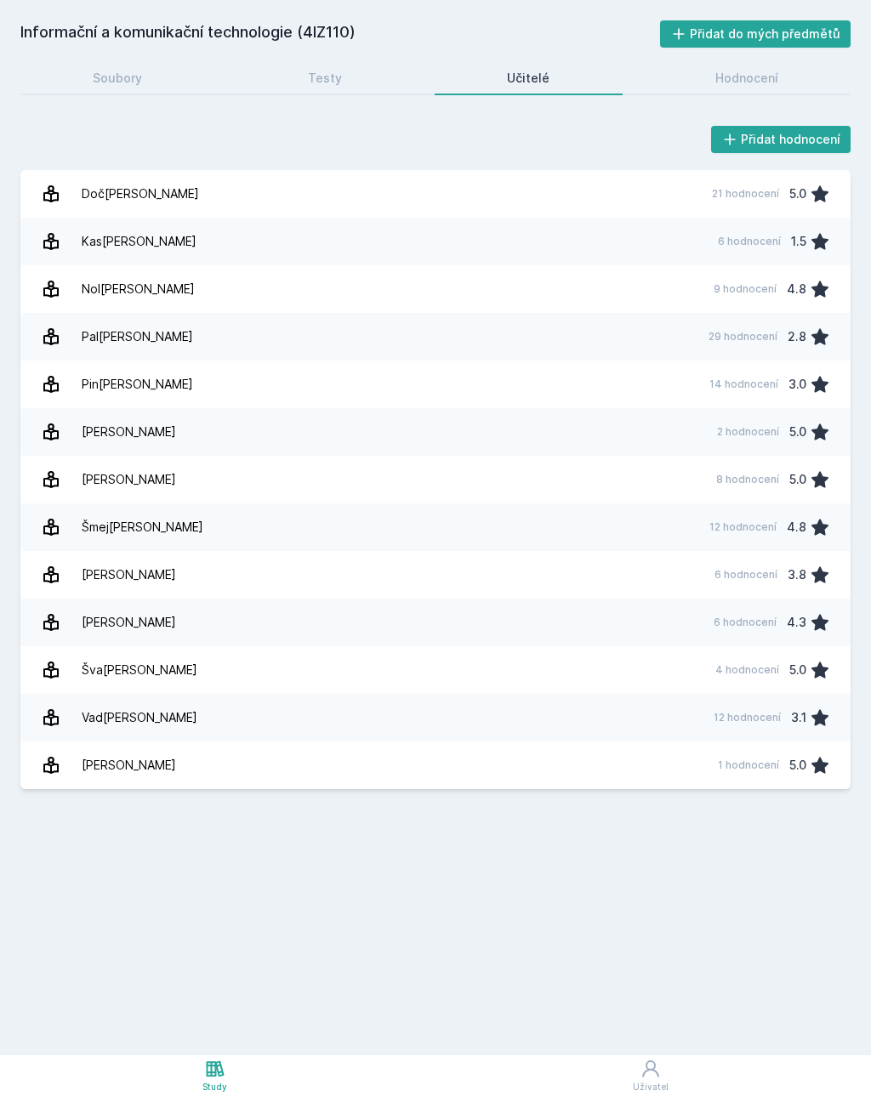
click at [225, 340] on link "Pal[PERSON_NAME] 29 hodnocení 2.8" at bounding box center [435, 337] width 830 height 48
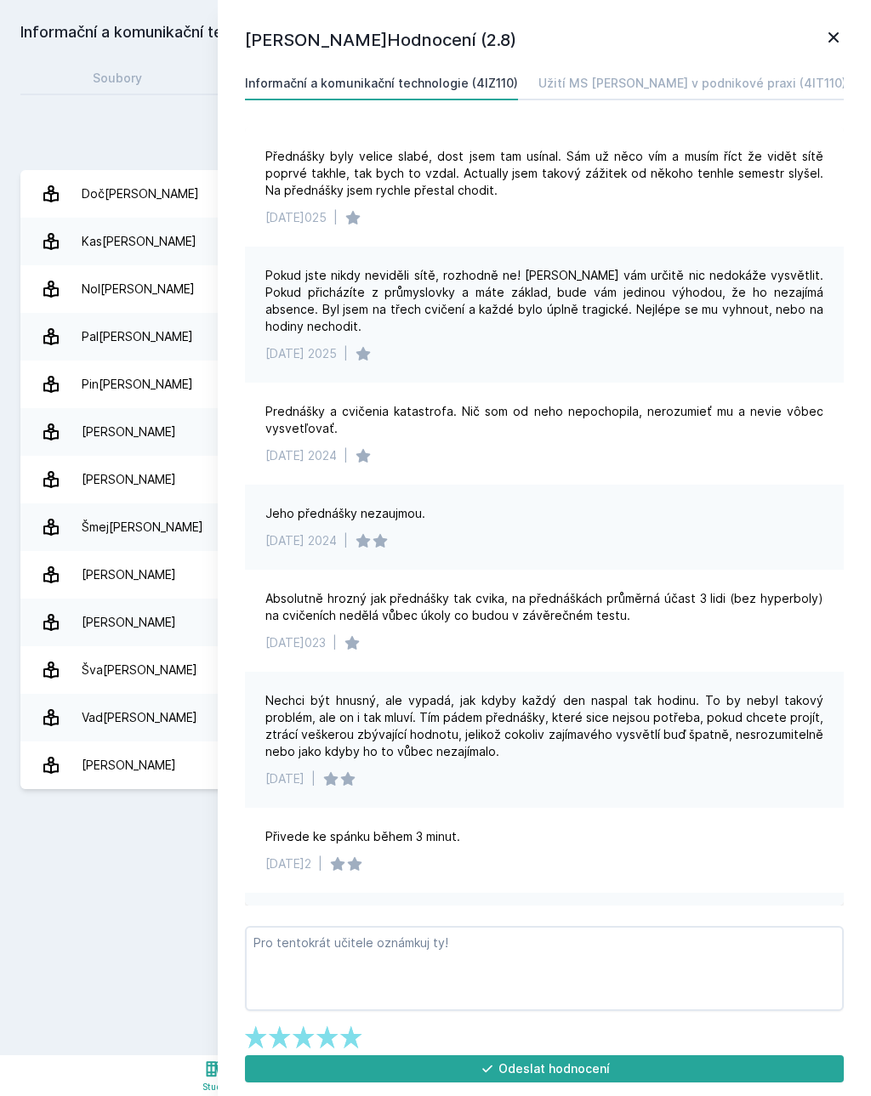
click at [141, 895] on div "Informační a komunikační technologie (4IZ110) Přidat do mých předmětů [GEOGRAPH…" at bounding box center [435, 527] width 830 height 1015
click at [834, 41] on icon at bounding box center [833, 37] width 20 height 20
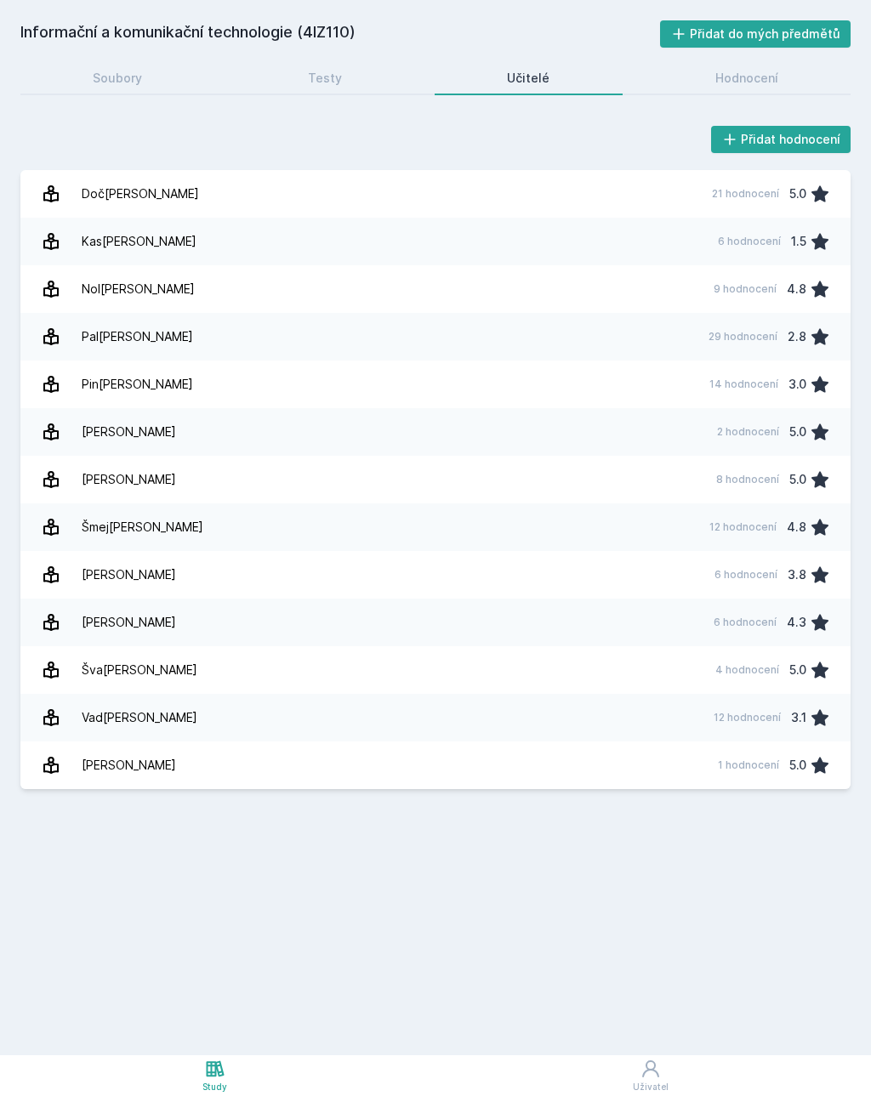
click at [603, 340] on link "Pal[PERSON_NAME] 29 hodnocení 2.8" at bounding box center [435, 337] width 830 height 48
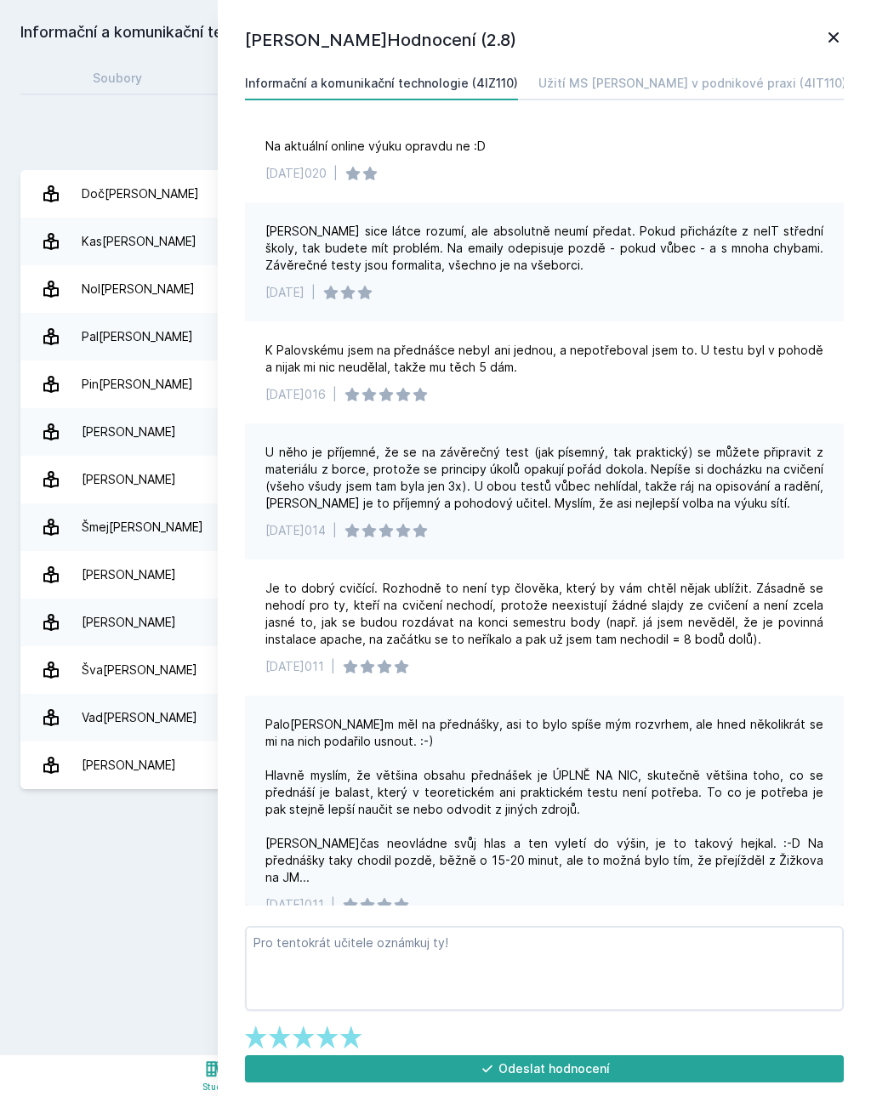
scroll to position [879, 0]
click at [839, 38] on icon at bounding box center [833, 37] width 20 height 20
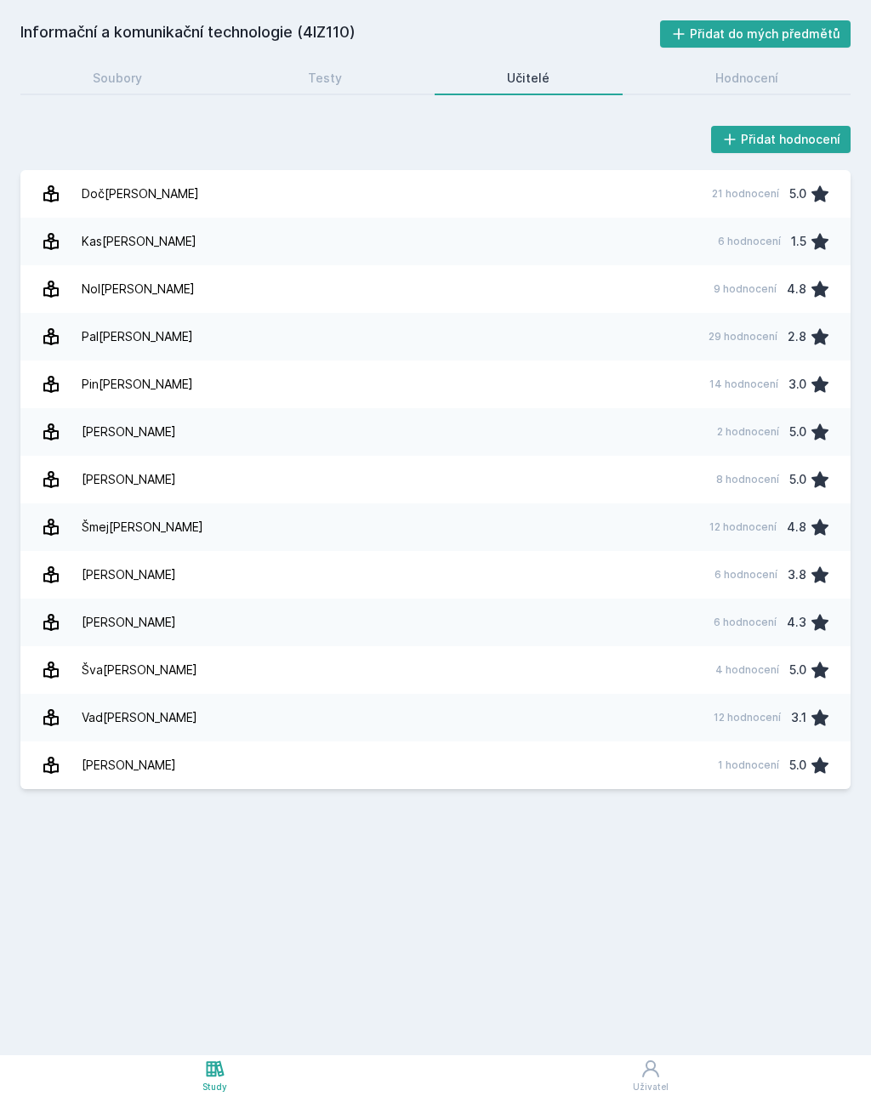
click at [254, 201] on link "Doče[PERSON_NAME] 21 hodnocení 5.0" at bounding box center [435, 194] width 830 height 48
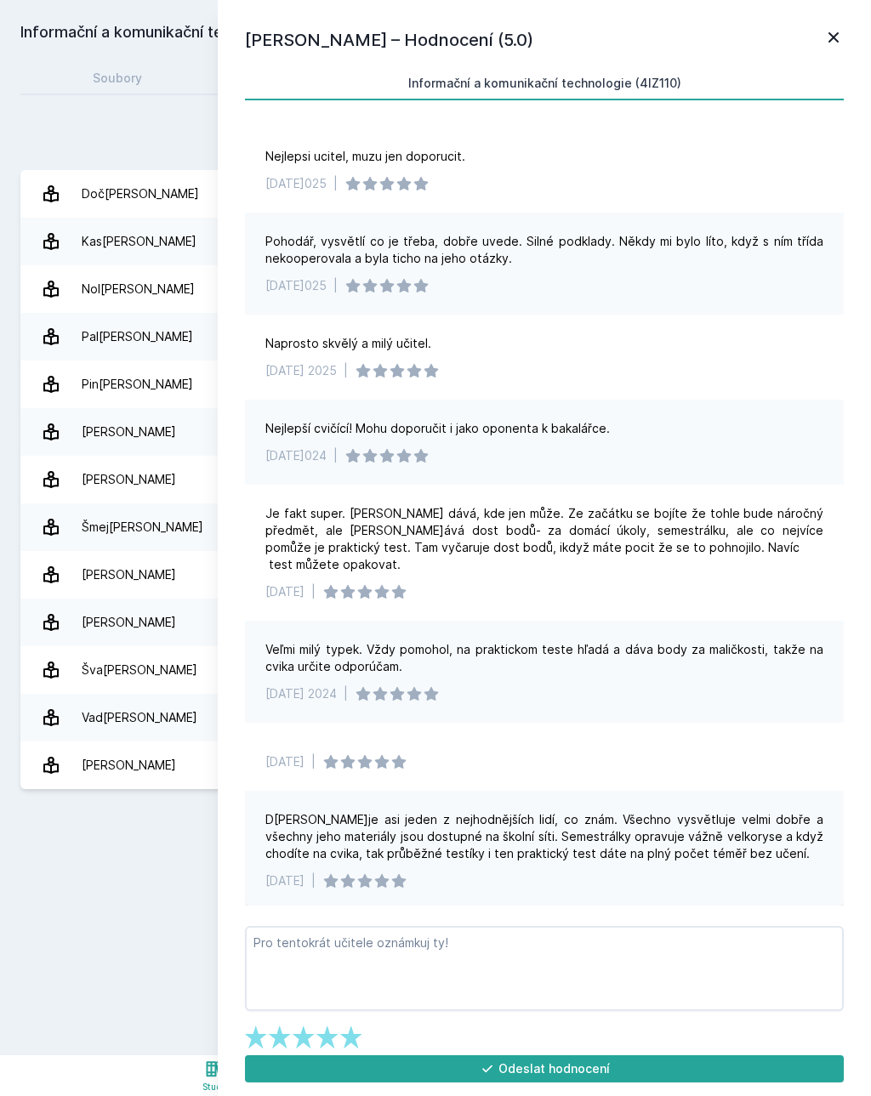
click at [838, 35] on icon at bounding box center [833, 37] width 20 height 20
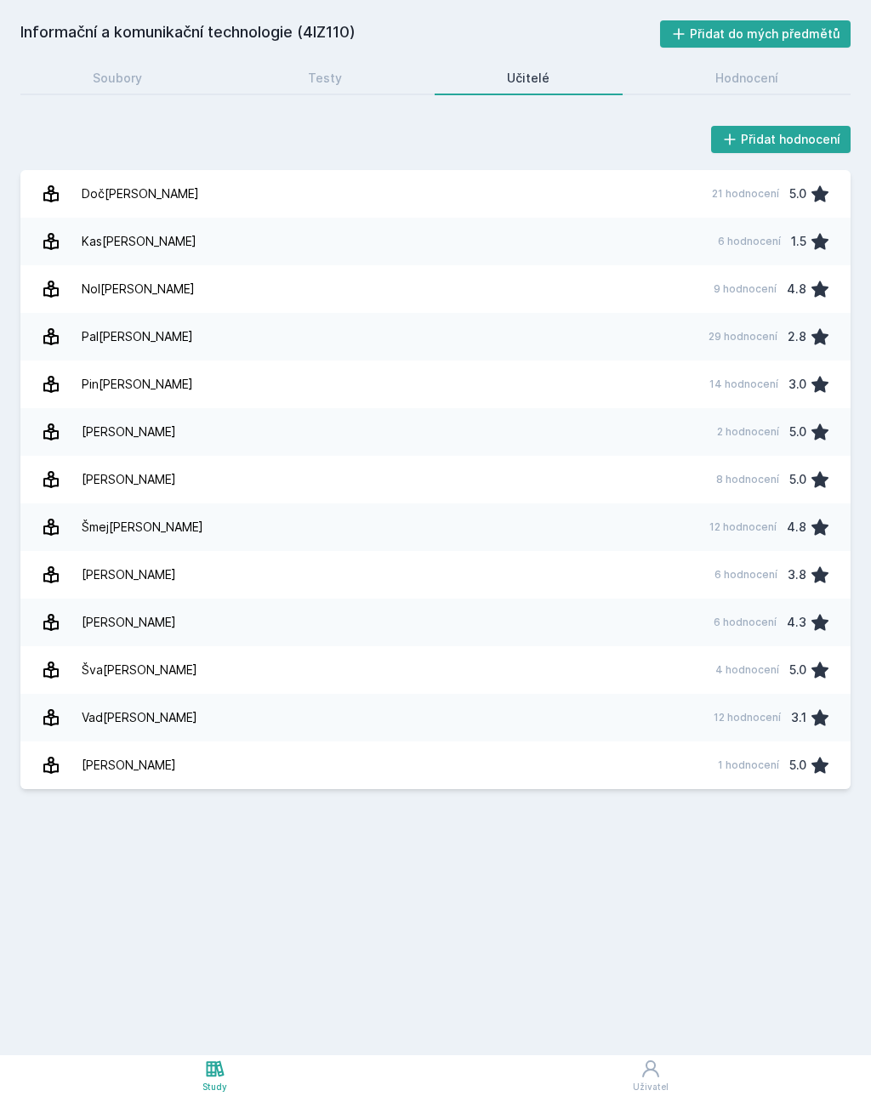
click at [672, 206] on link "Doče[PERSON_NAME] 21 hodnocení 5.0" at bounding box center [435, 194] width 830 height 48
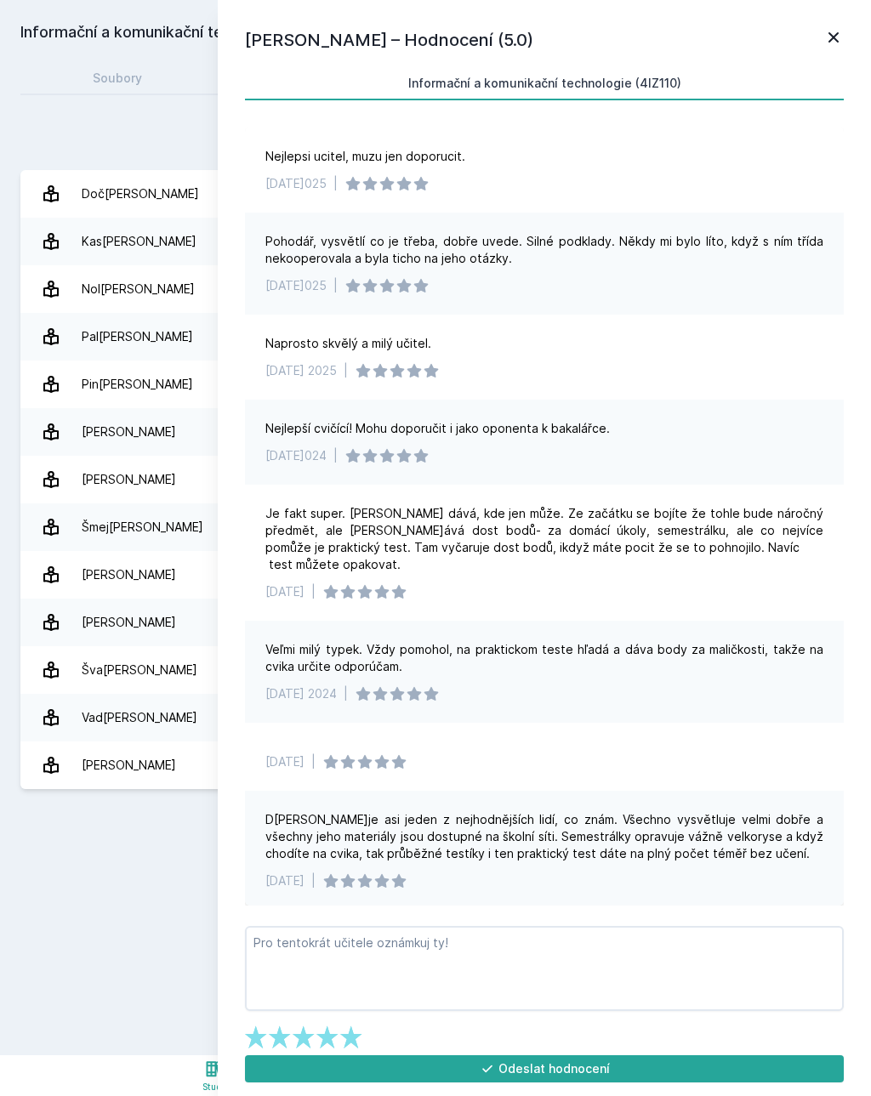
click at [833, 42] on icon at bounding box center [833, 37] width 20 height 20
click at [841, 45] on icon at bounding box center [833, 37] width 20 height 20
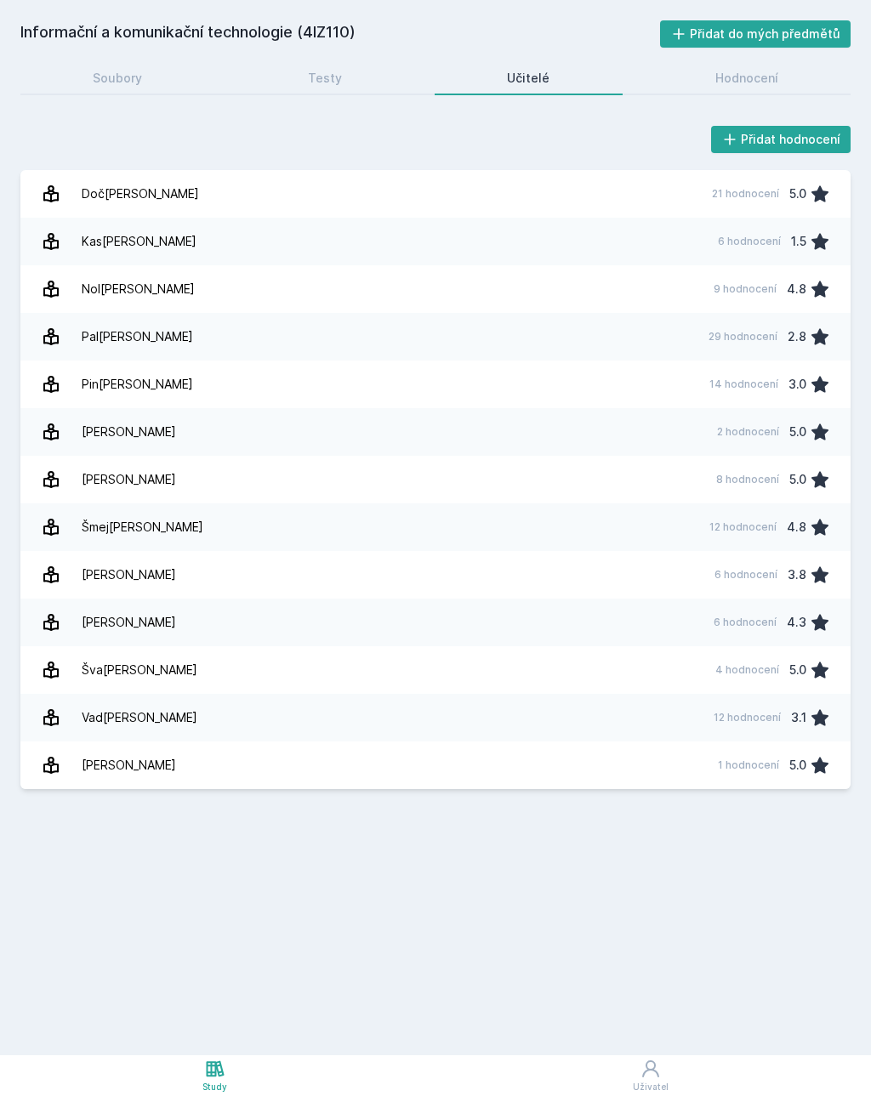
click at [137, 84] on div "Soubory" at bounding box center [117, 78] width 49 height 17
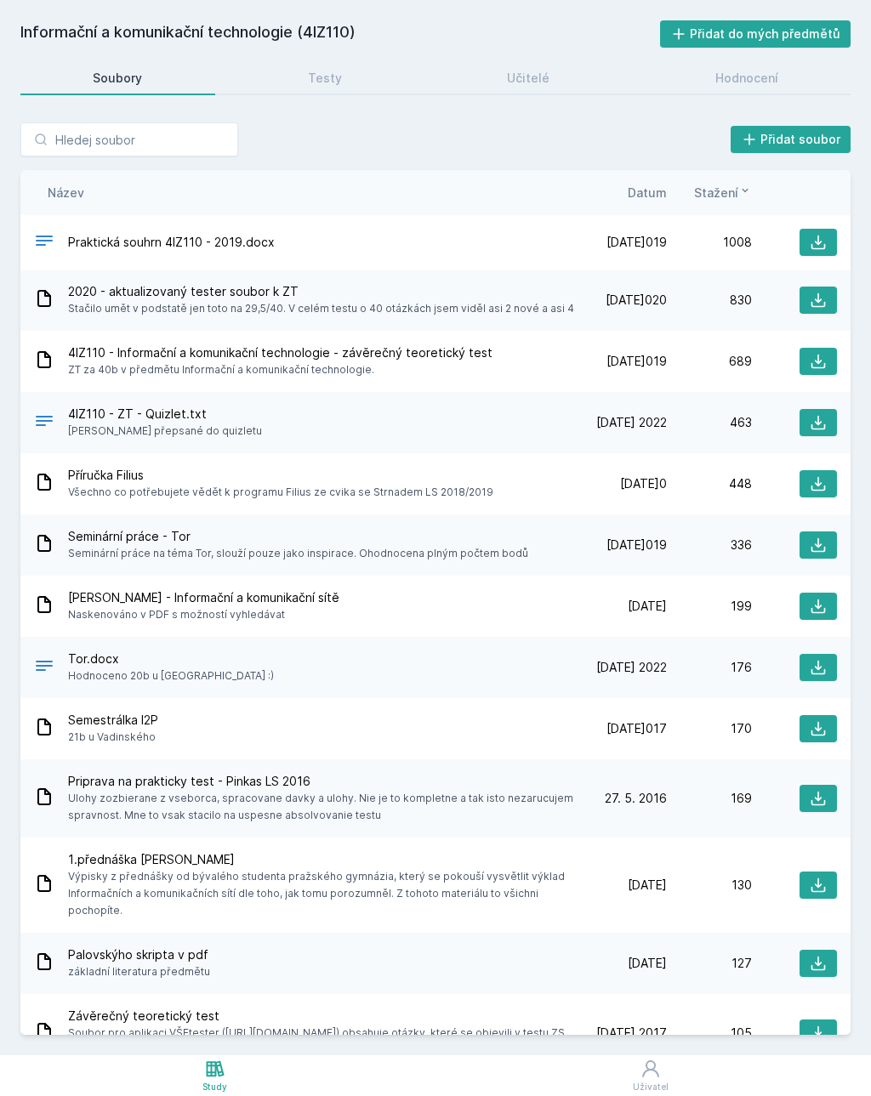
click at [216, 1074] on icon at bounding box center [215, 1069] width 18 height 16
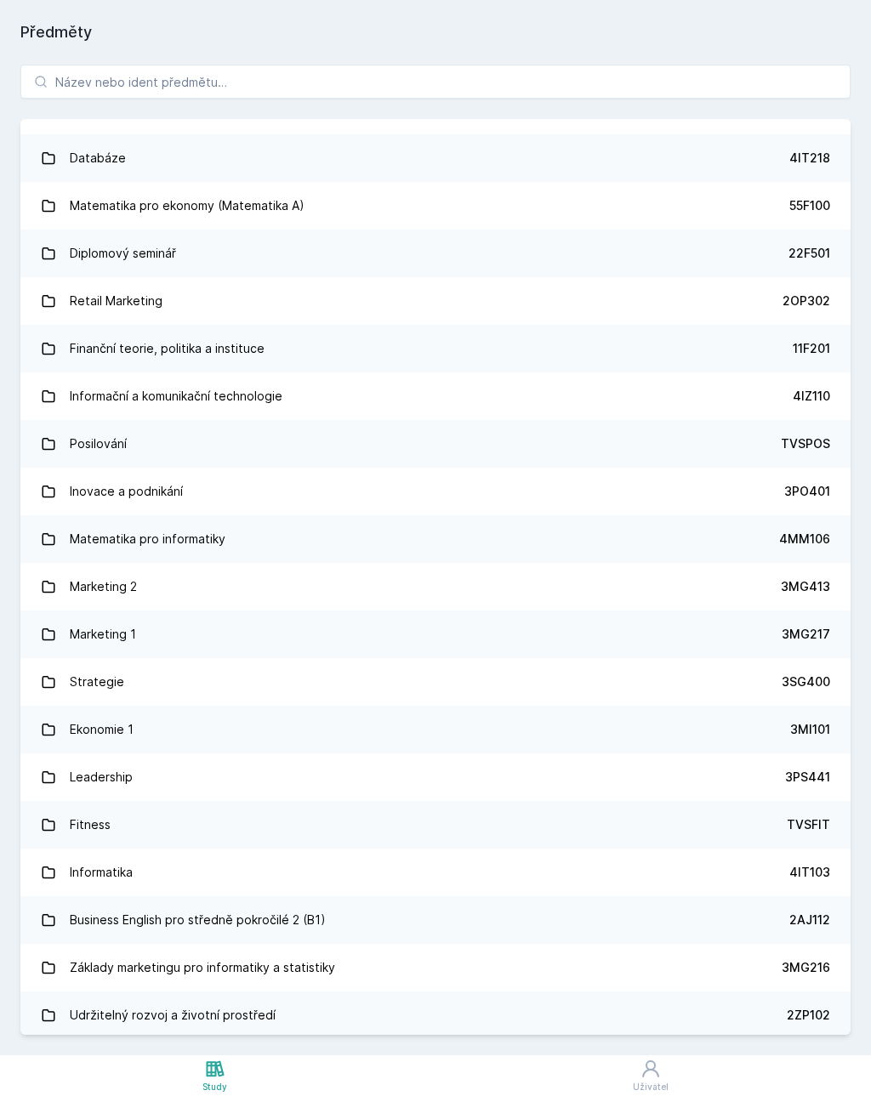
scroll to position [986, 0]
click at [270, 546] on link "Matematika pro informatiky 4MM106" at bounding box center [435, 539] width 830 height 48
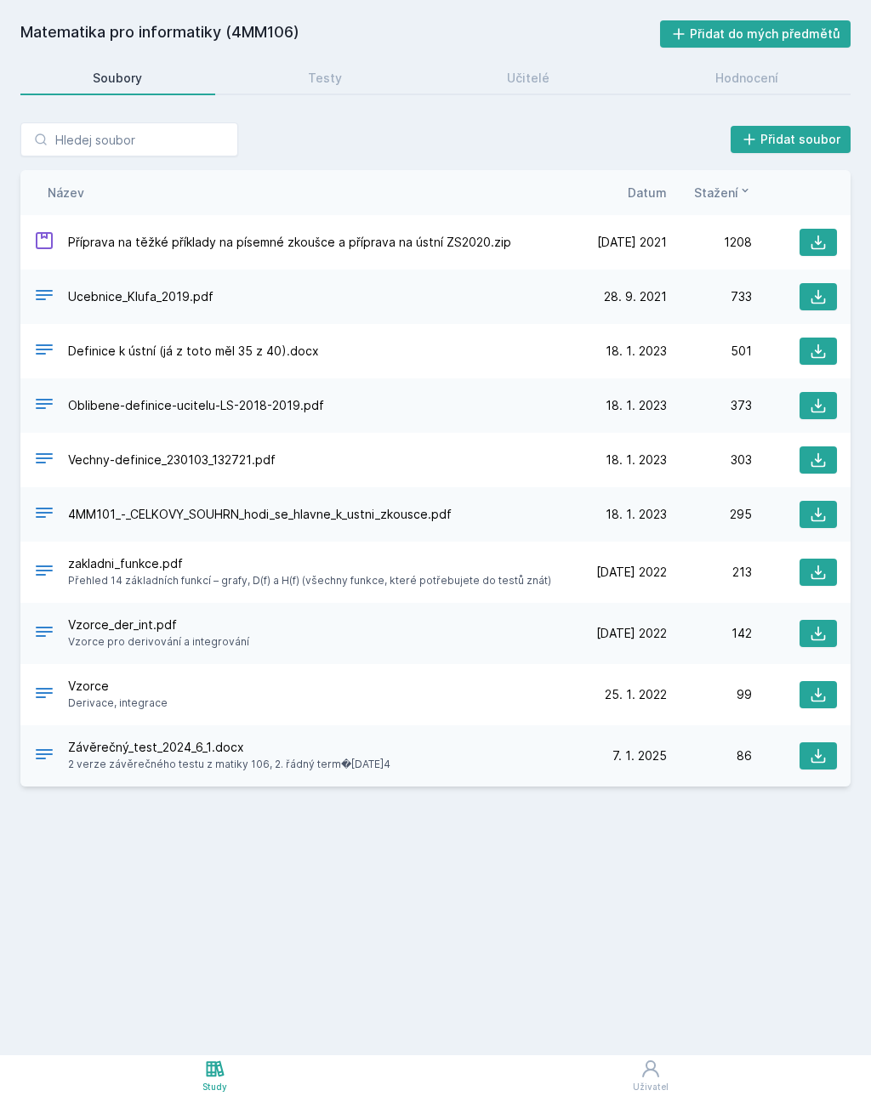
click at [543, 85] on div "Učitelé" at bounding box center [528, 78] width 43 height 17
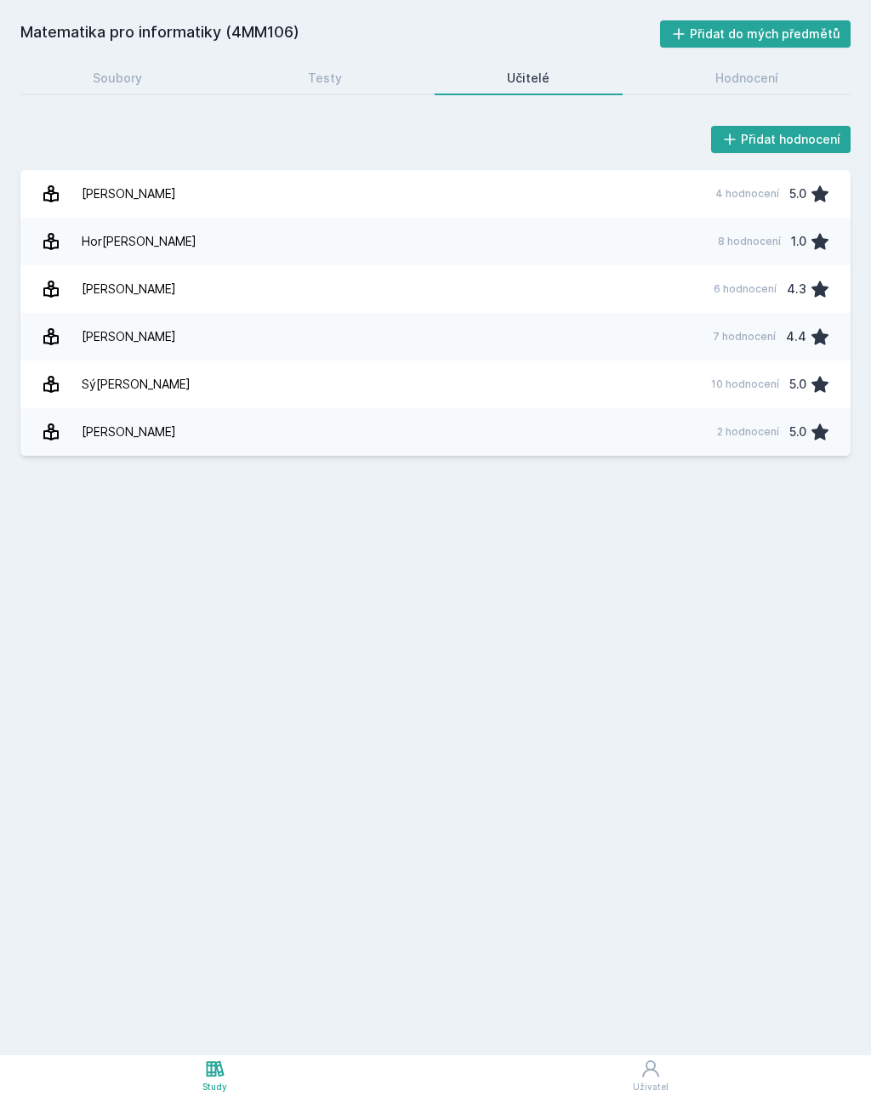
click at [634, 299] on link "Klůf[PERSON_NAME] 6 hodnocení 4.3" at bounding box center [435, 289] width 830 height 48
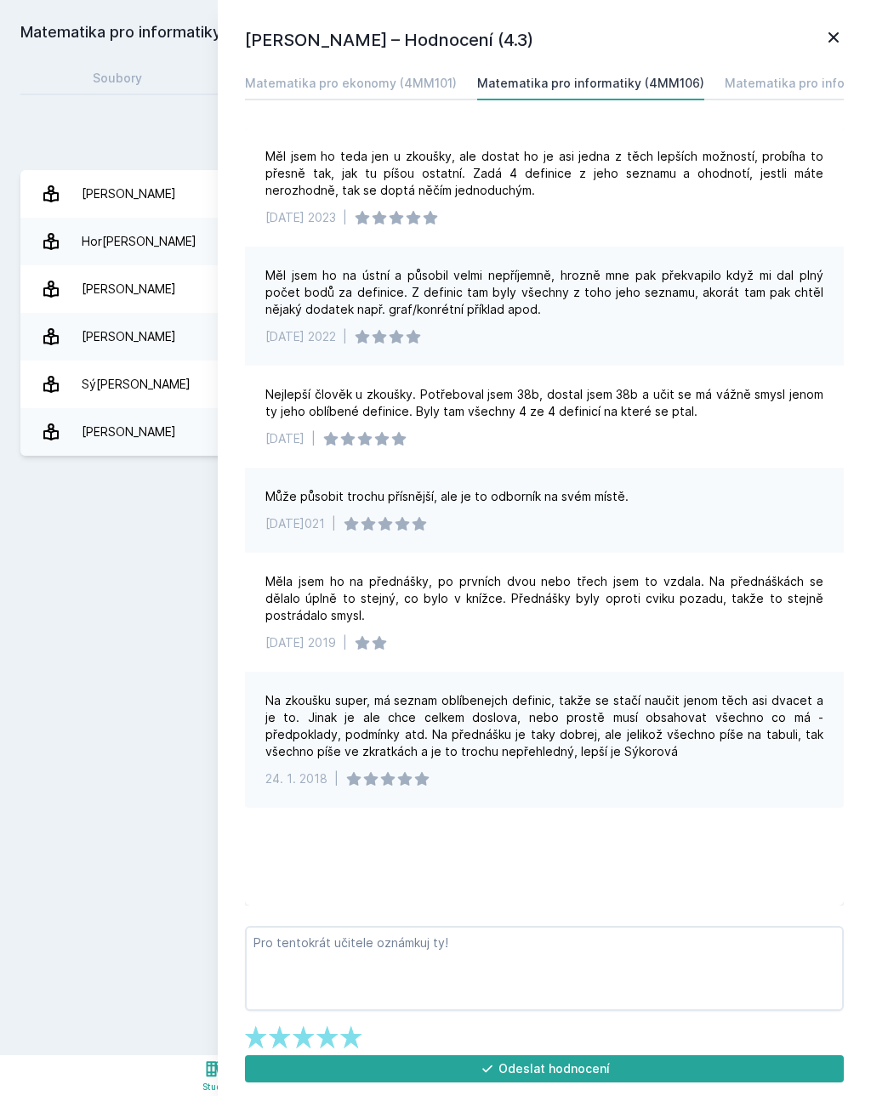
click at [834, 43] on icon at bounding box center [833, 37] width 20 height 20
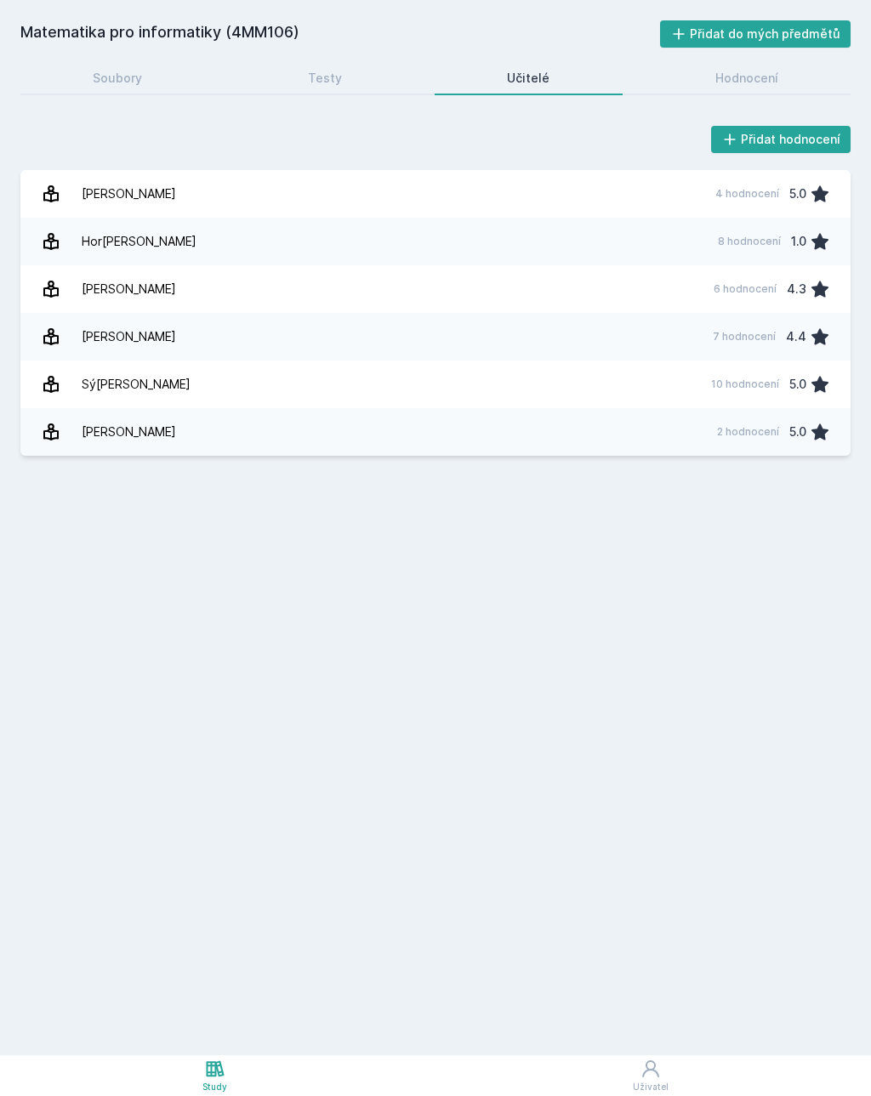
click at [96, 85] on div "Soubory" at bounding box center [117, 78] width 49 height 17
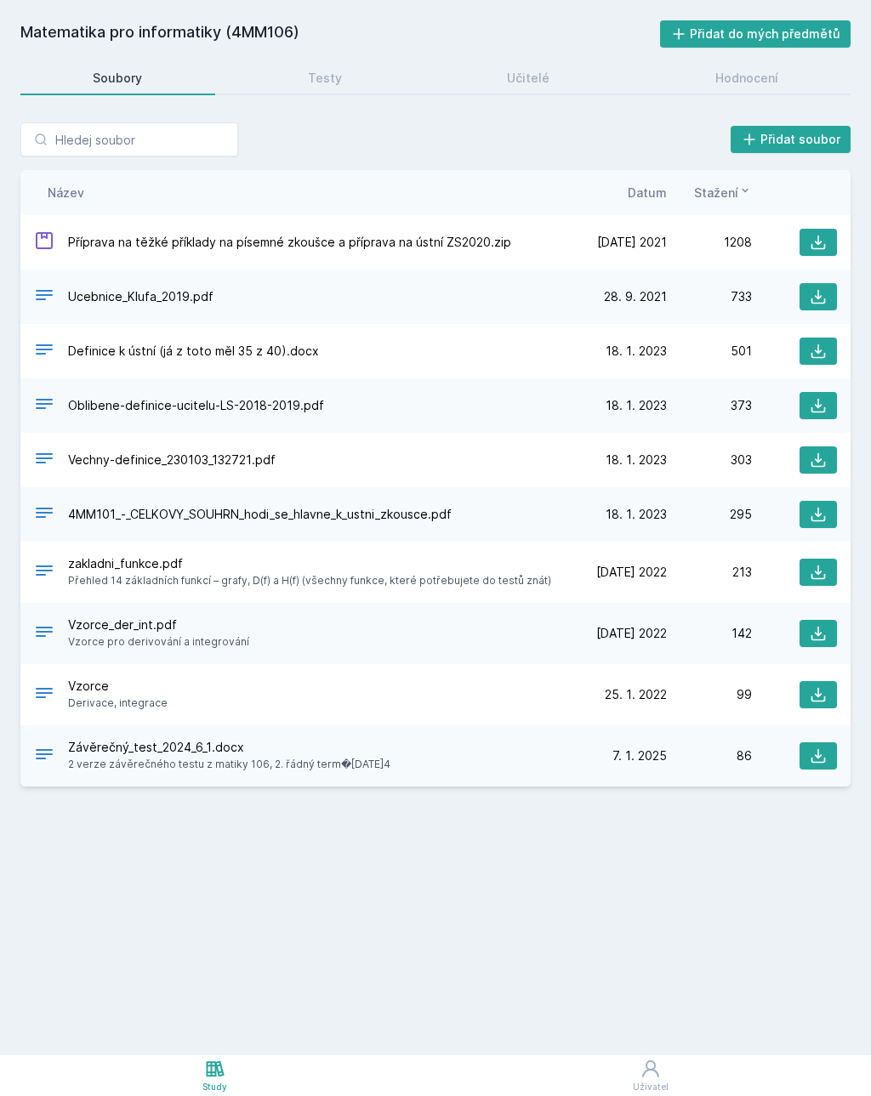
click at [222, 1070] on icon at bounding box center [215, 1069] width 18 height 16
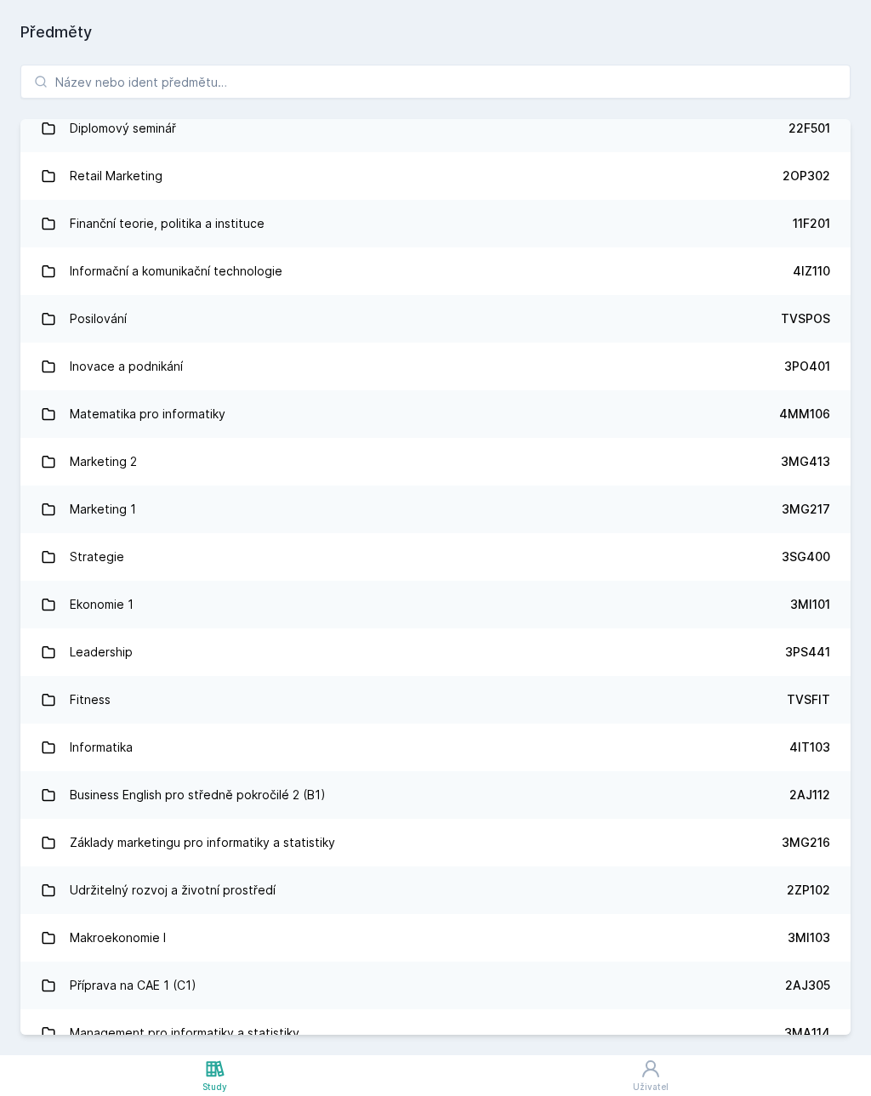
scroll to position [1109, 0]
click at [275, 700] on link "Fitness TVSFIT" at bounding box center [435, 701] width 830 height 48
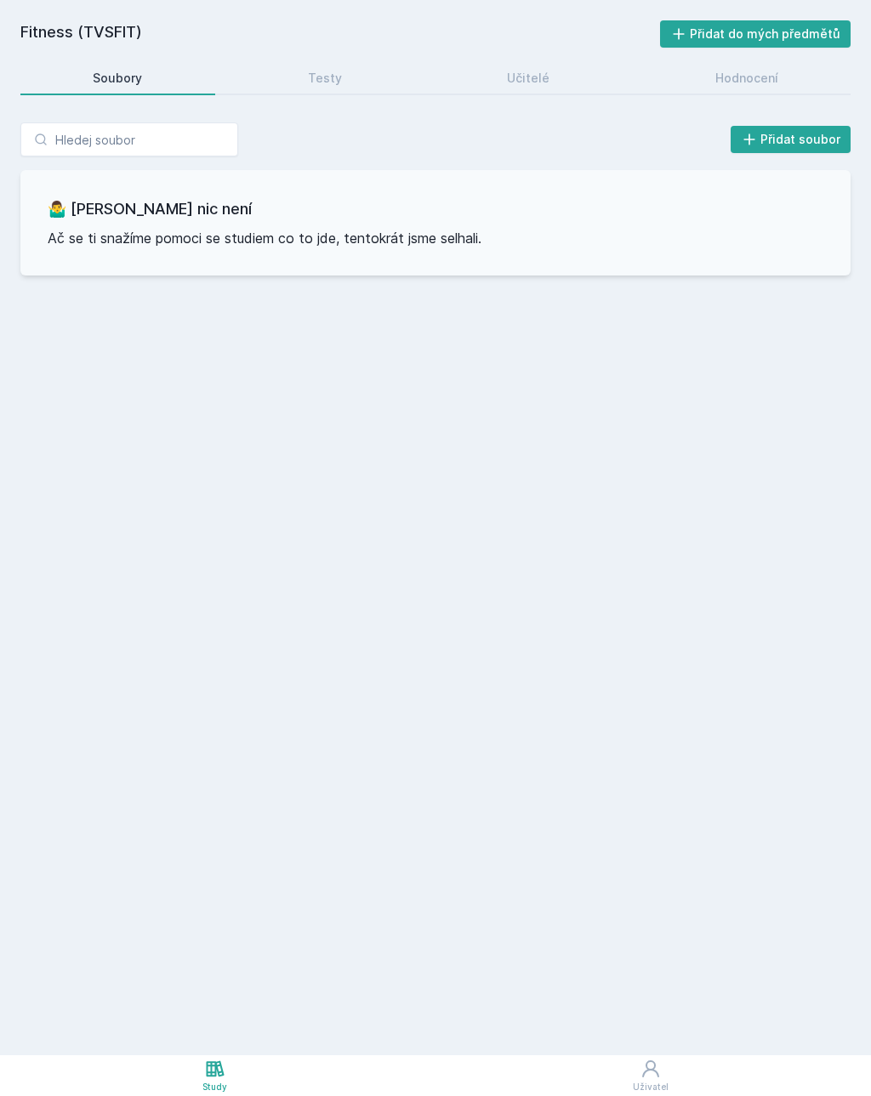
click at [539, 70] on div "Učitelé" at bounding box center [528, 78] width 43 height 17
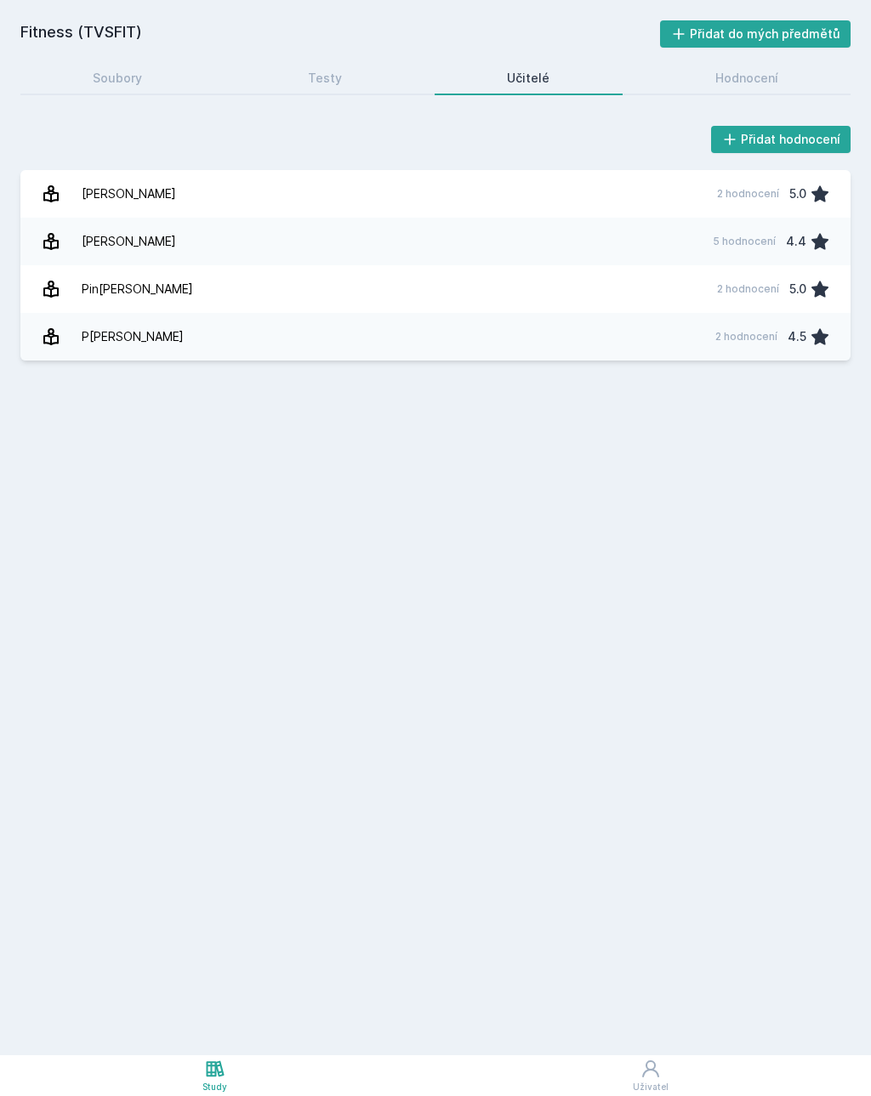
click at [420, 339] on link "Proc[PERSON_NAME] 2 hodnocení 4.5" at bounding box center [435, 337] width 830 height 48
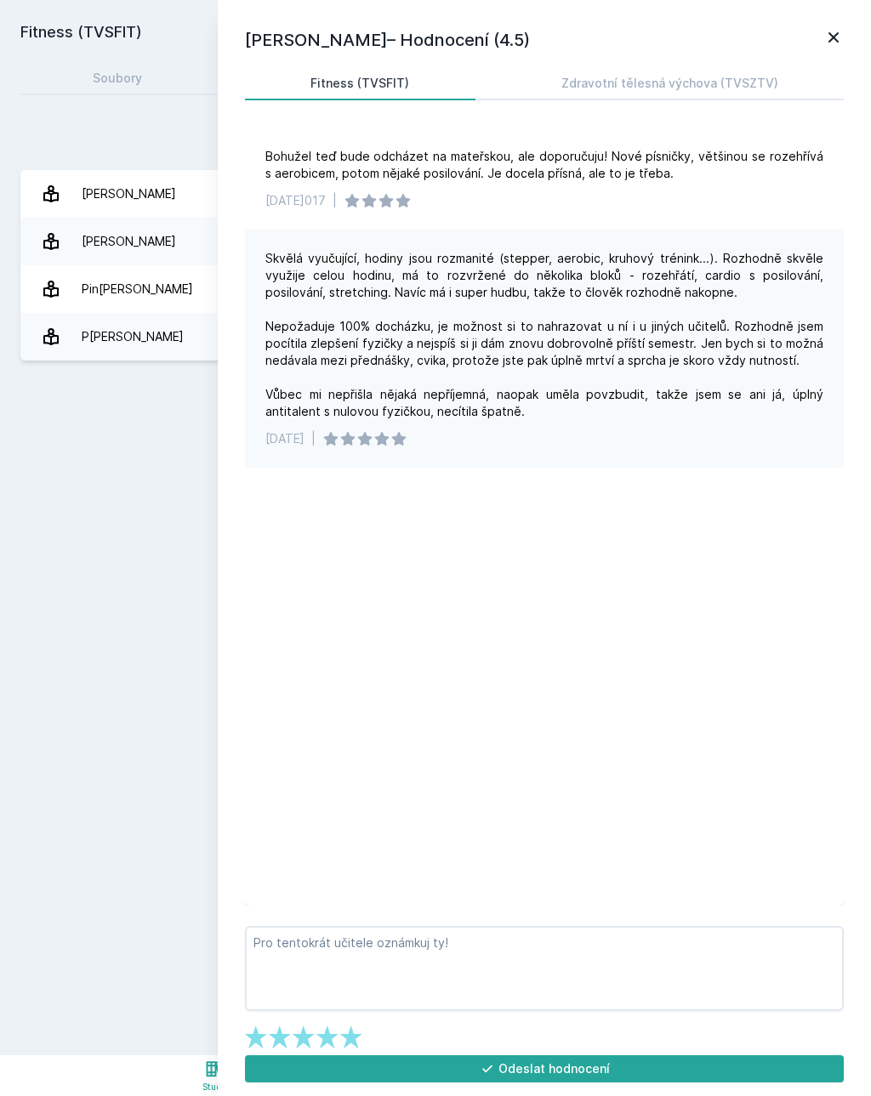
click at [831, 42] on icon at bounding box center [833, 37] width 20 height 20
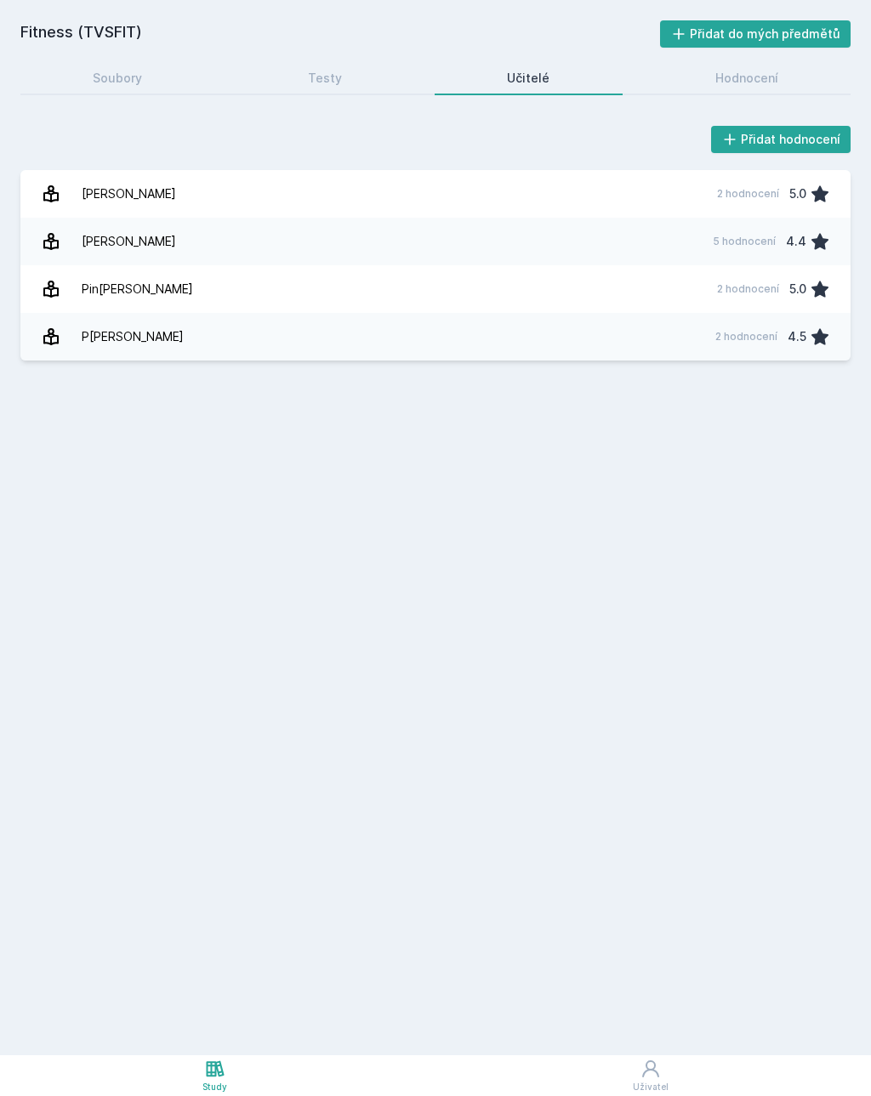
click at [134, 77] on div "Soubory" at bounding box center [117, 78] width 49 height 17
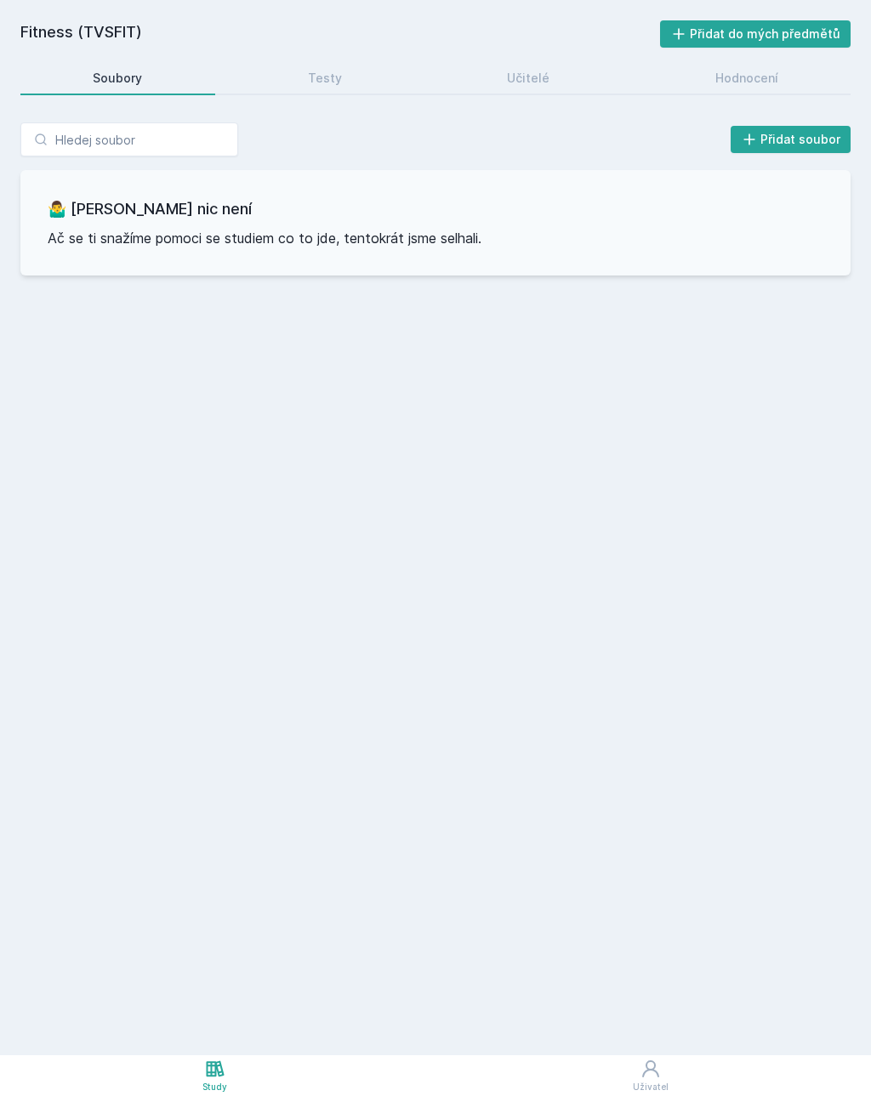
click at [217, 1088] on div "Study" at bounding box center [214, 1087] width 25 height 13
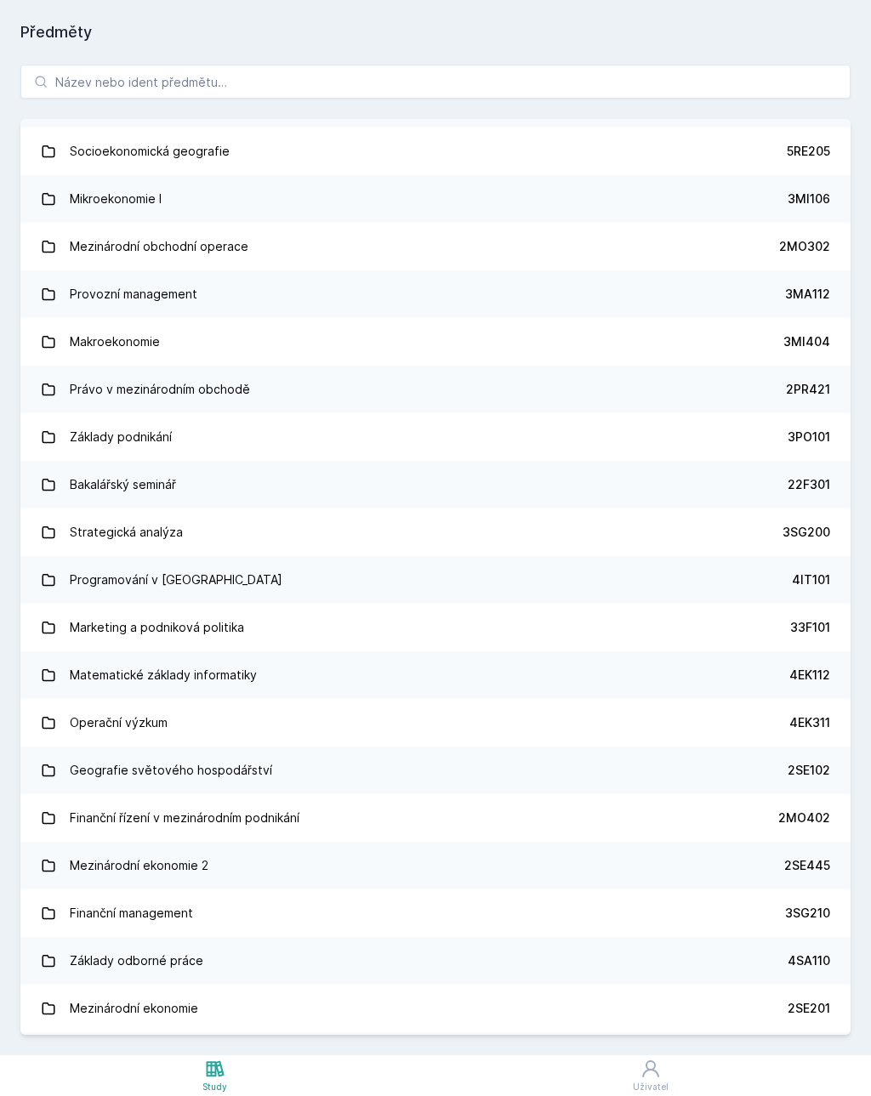
scroll to position [2090, 0]
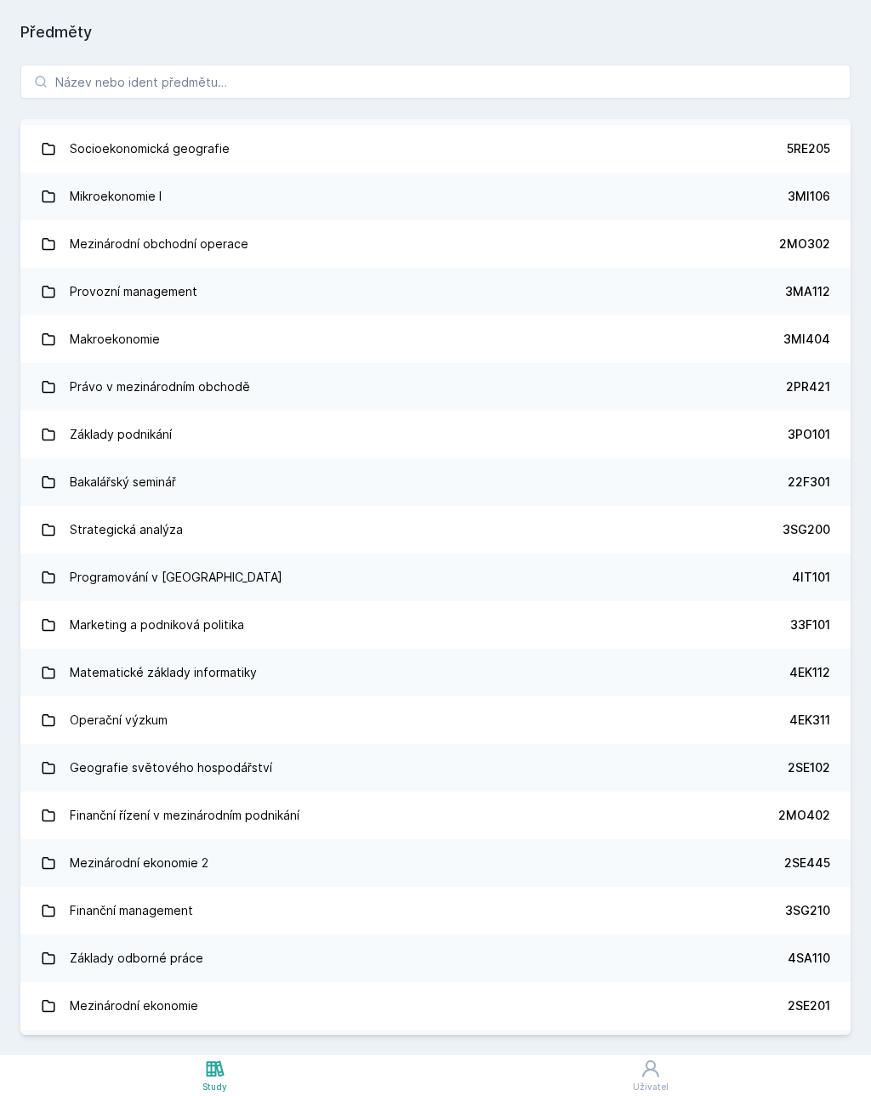
click at [253, 967] on link "Základy odborné práce 4SA110" at bounding box center [435, 959] width 830 height 48
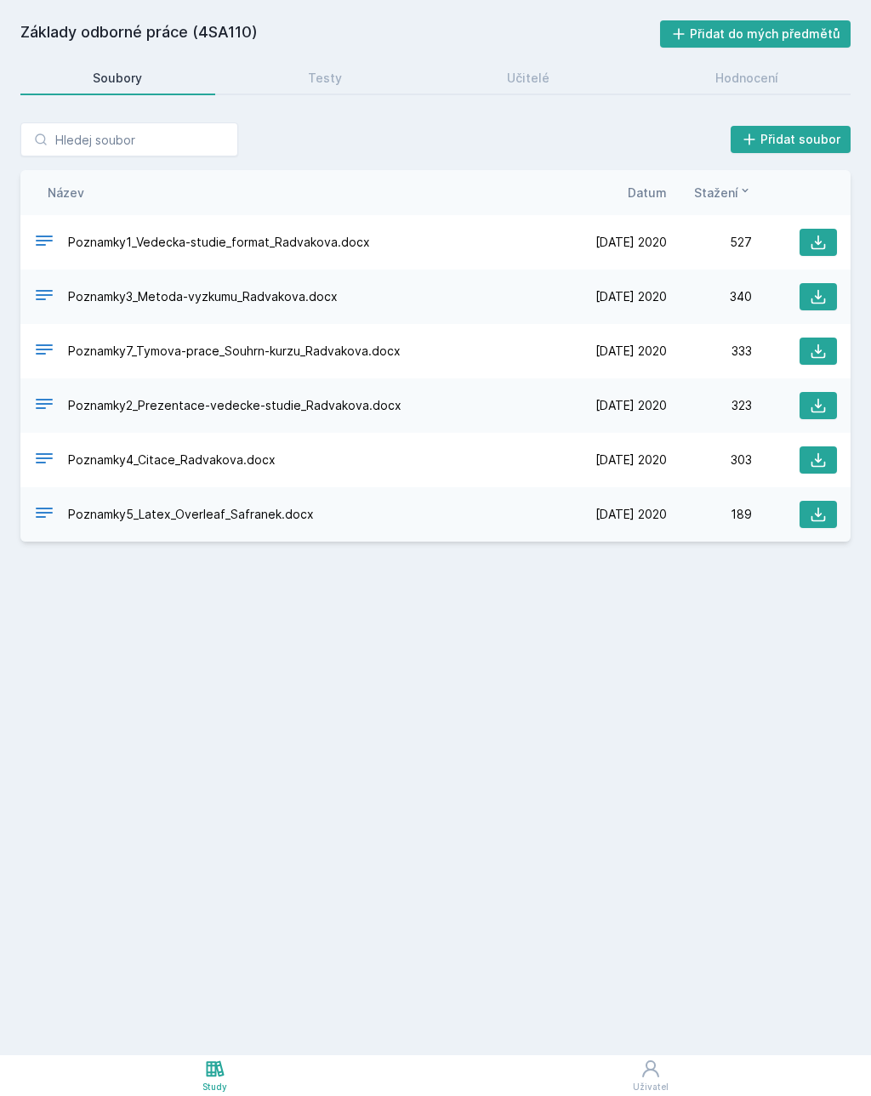
click at [504, 85] on link "Učitelé" at bounding box center [529, 78] width 188 height 34
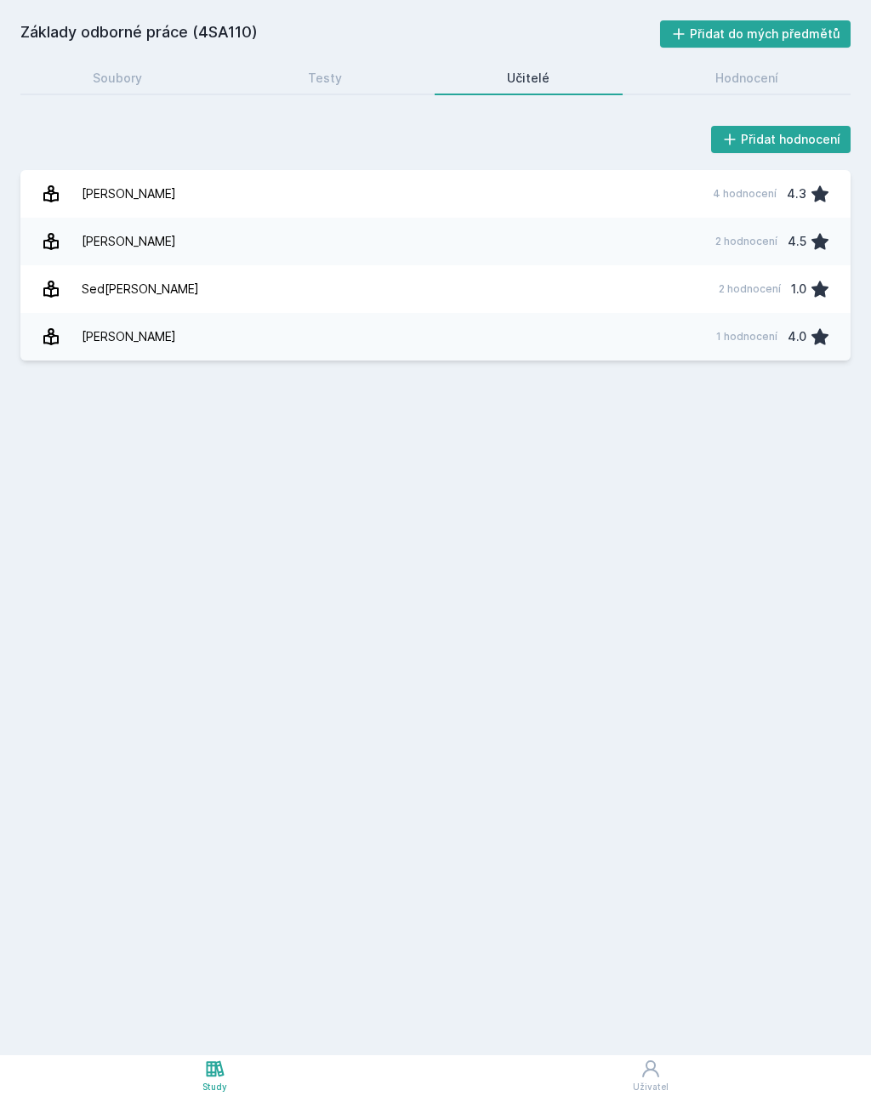
click at [323, 253] on link "Radváková Věra 2 hodnocení 4.5" at bounding box center [435, 242] width 830 height 48
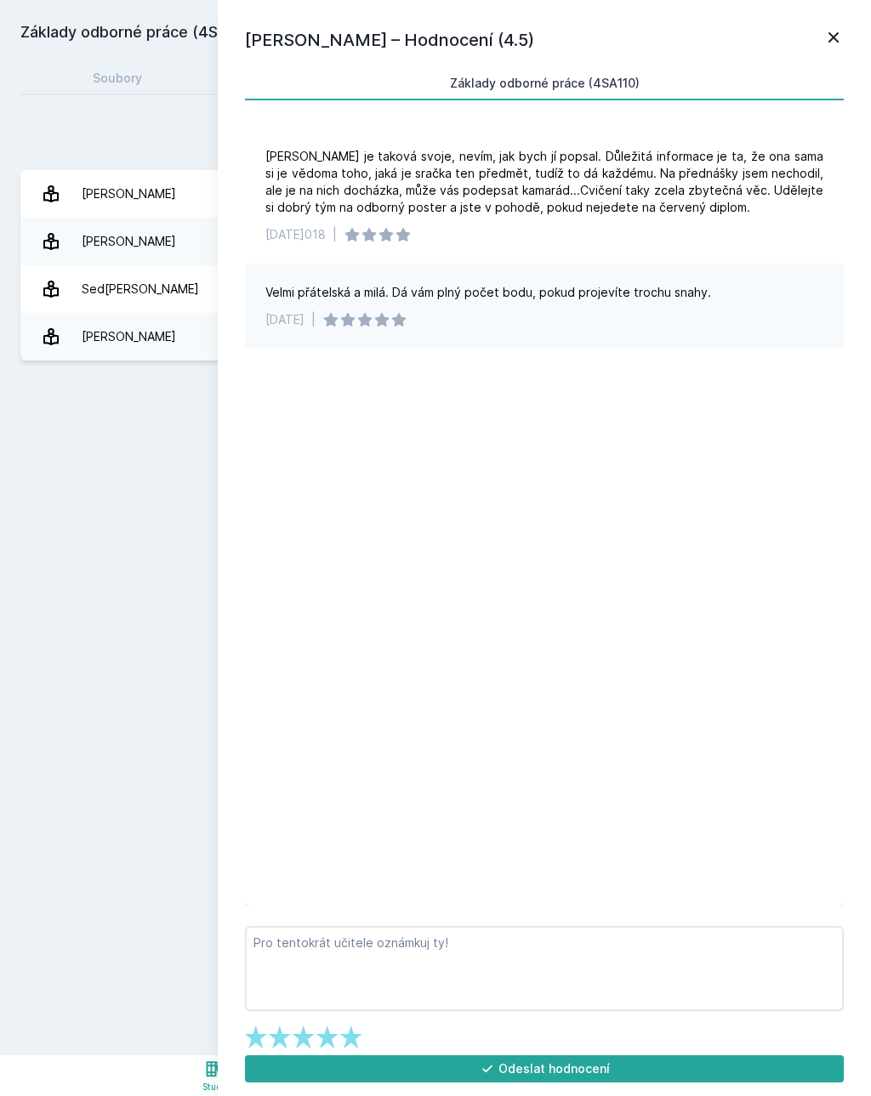
click at [830, 43] on icon at bounding box center [833, 37] width 20 height 20
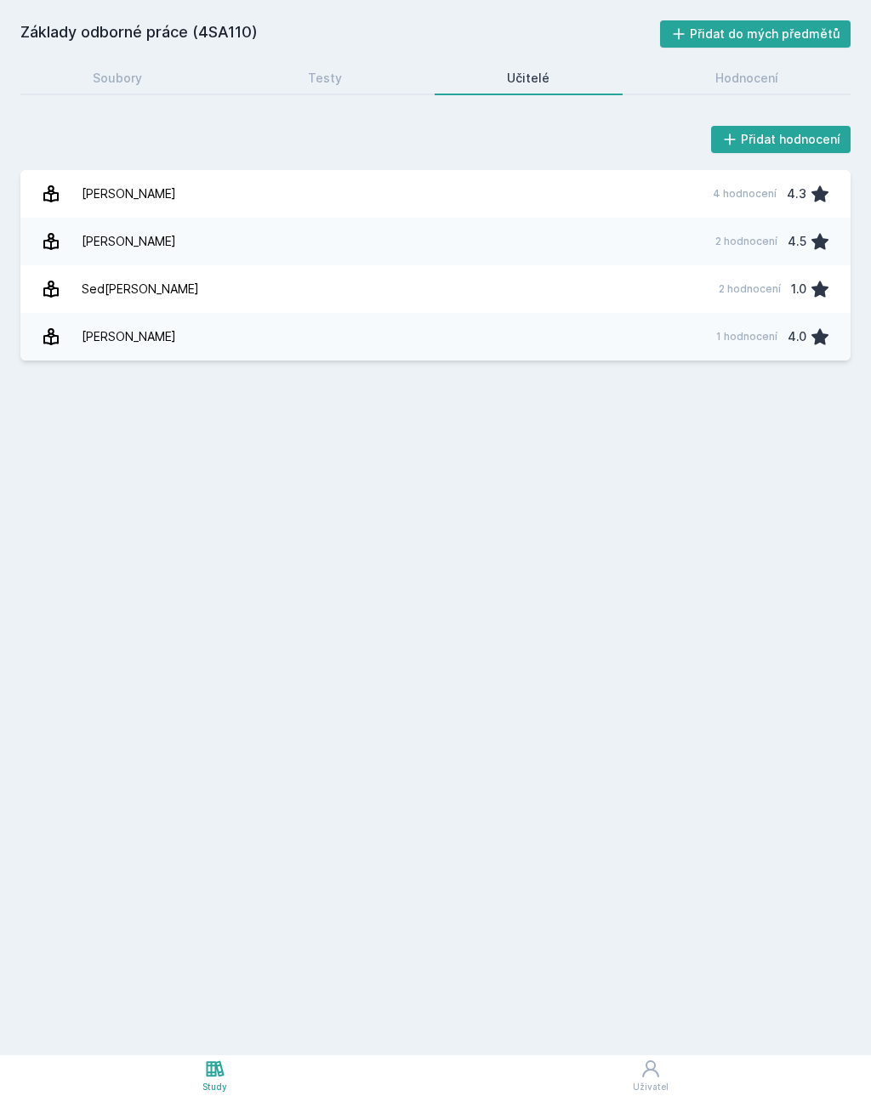
click at [763, 257] on div "2 hodnocení 4.5" at bounding box center [767, 242] width 125 height 34
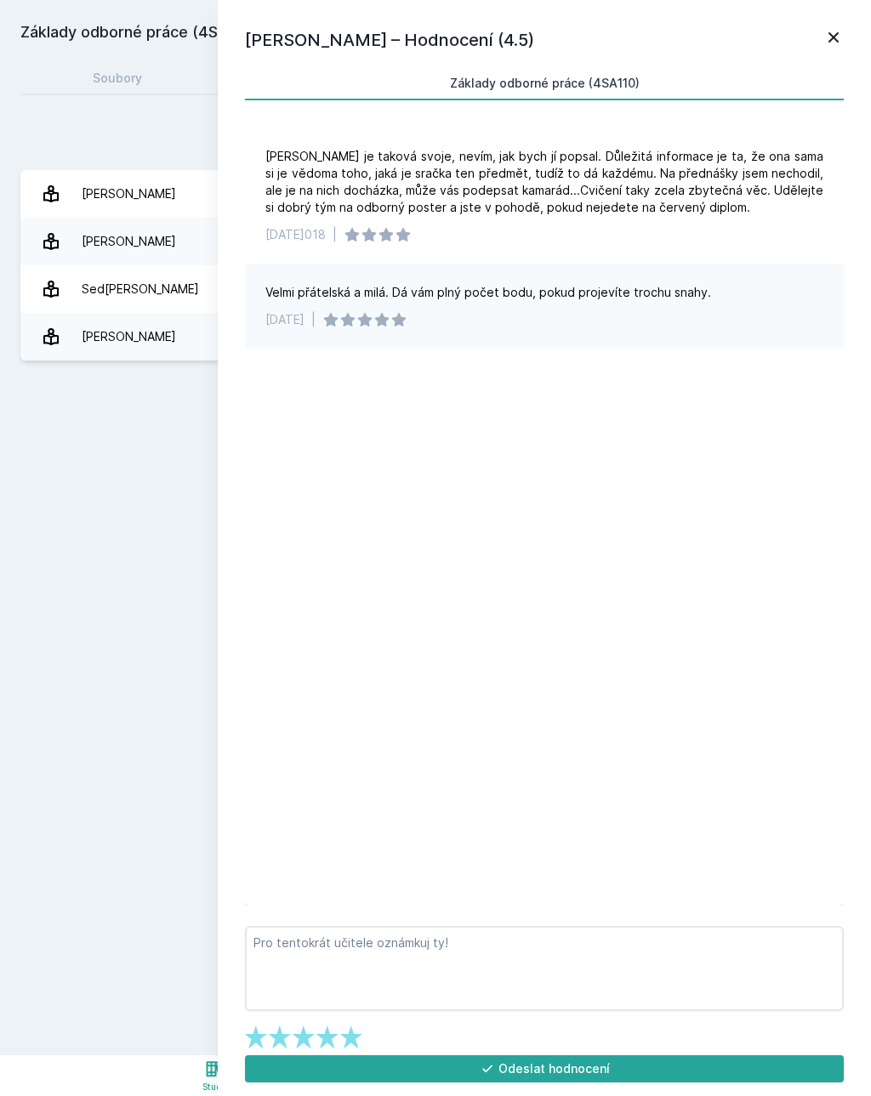
click at [836, 43] on icon at bounding box center [833, 37] width 20 height 20
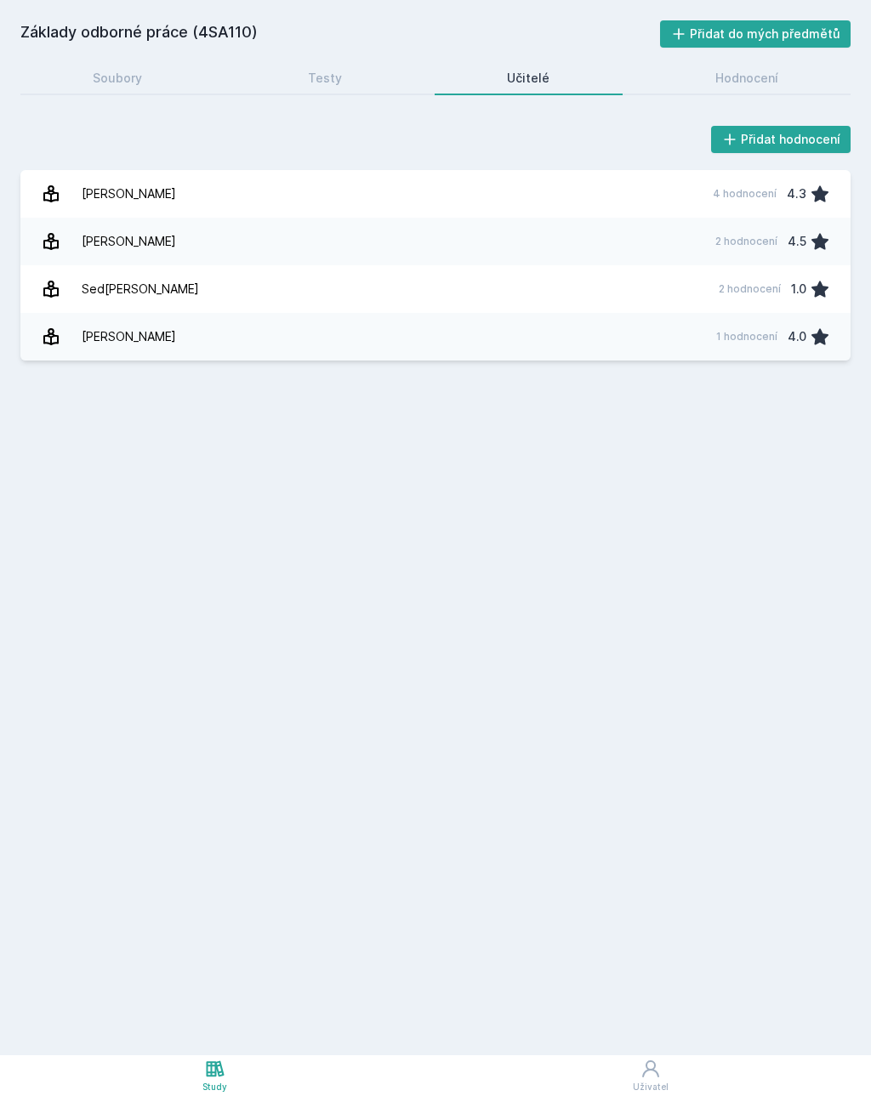
click at [161, 81] on link "Soubory" at bounding box center [117, 78] width 195 height 34
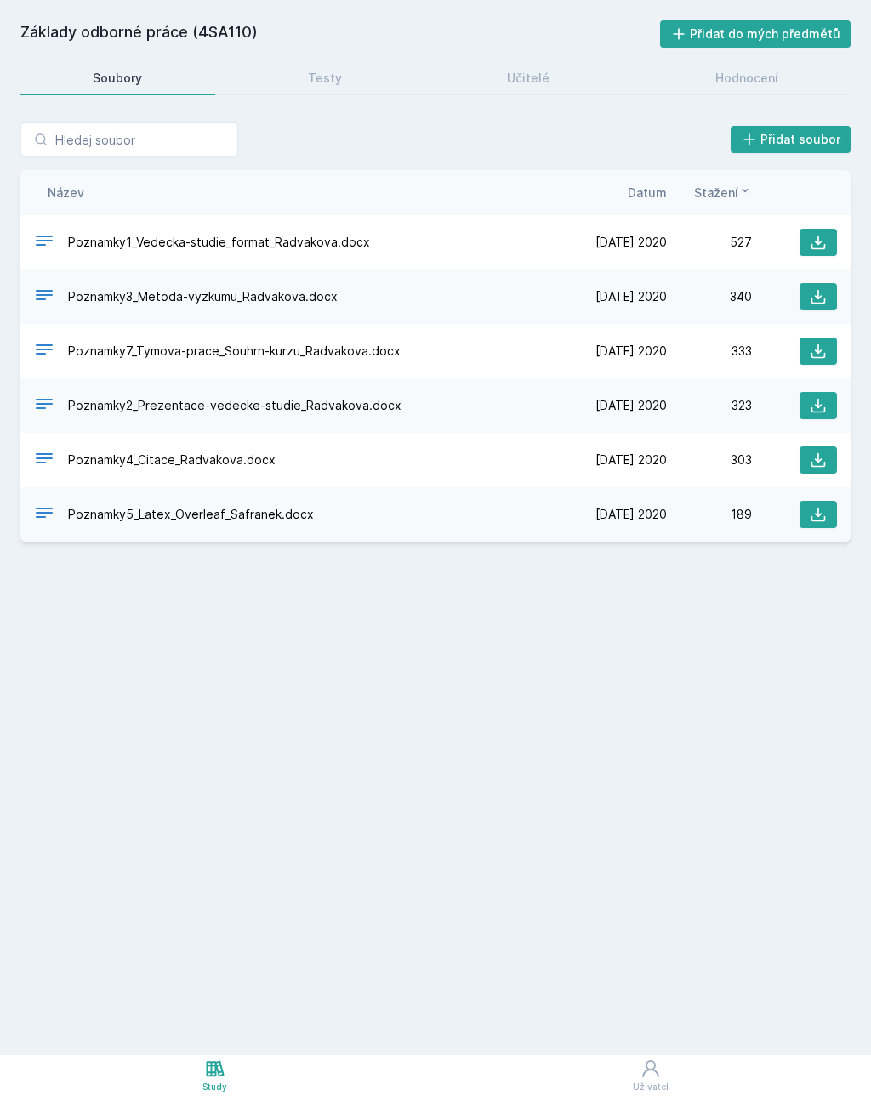
click at [193, 354] on span "Poznamky7_Tymova-prace_Souhrn-kurzu_Radvakova.docx" at bounding box center [234, 351] width 333 height 17
click at [156, 75] on link "Soubory" at bounding box center [117, 78] width 195 height 34
click at [210, 1072] on icon at bounding box center [215, 1069] width 18 height 16
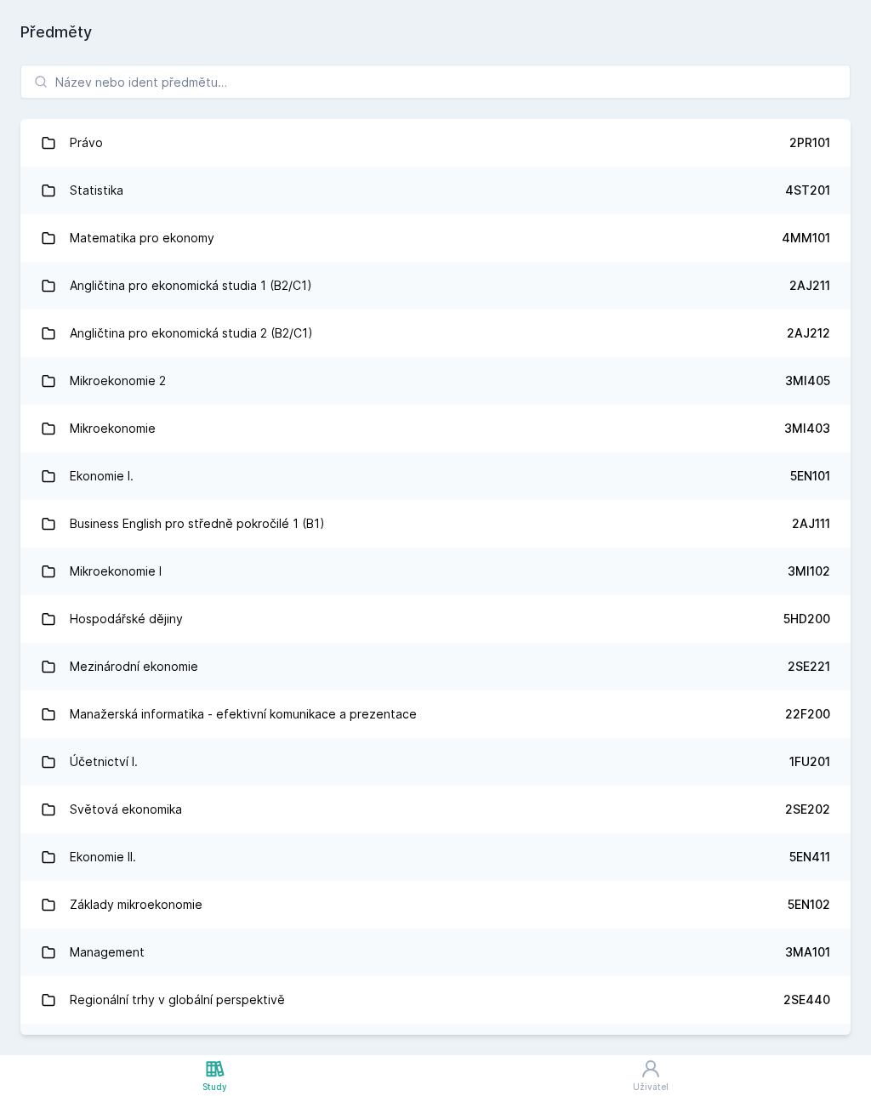
click at [603, 154] on link "Právo 2PR101" at bounding box center [435, 143] width 830 height 48
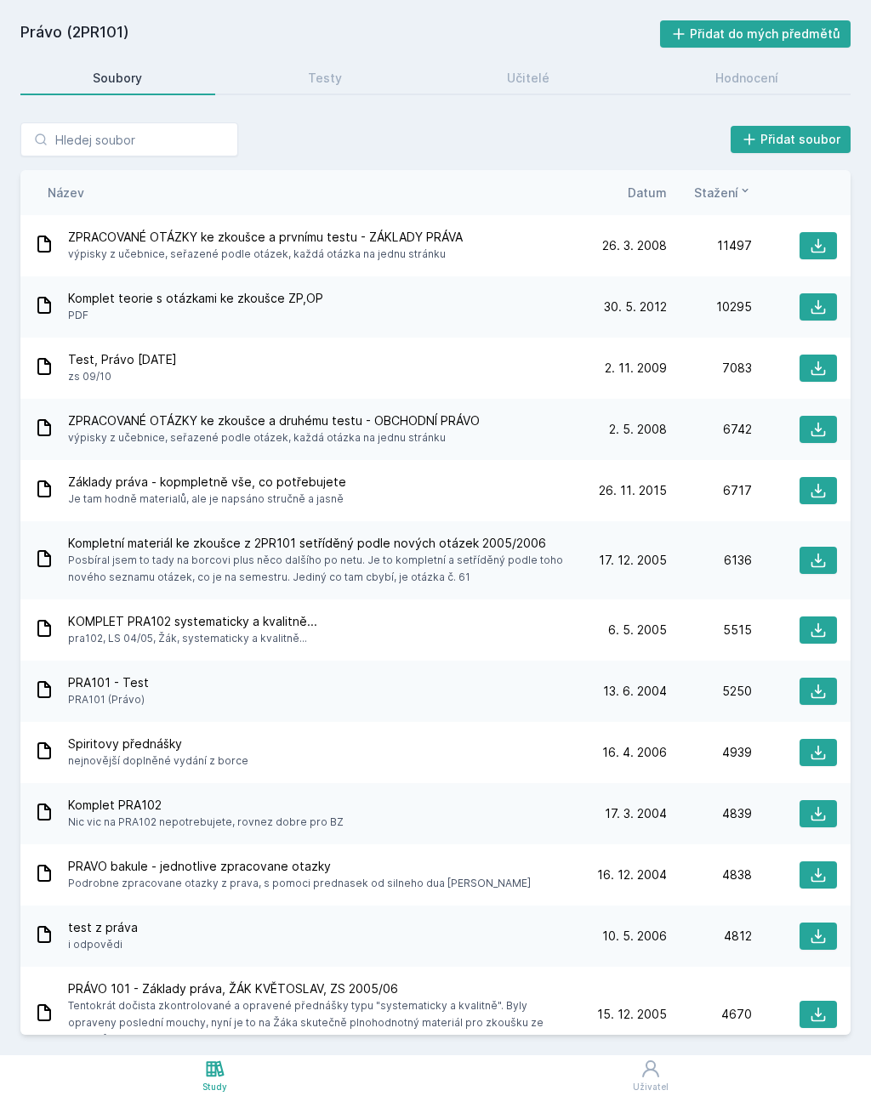
click at [546, 86] on div "Učitelé" at bounding box center [528, 78] width 43 height 17
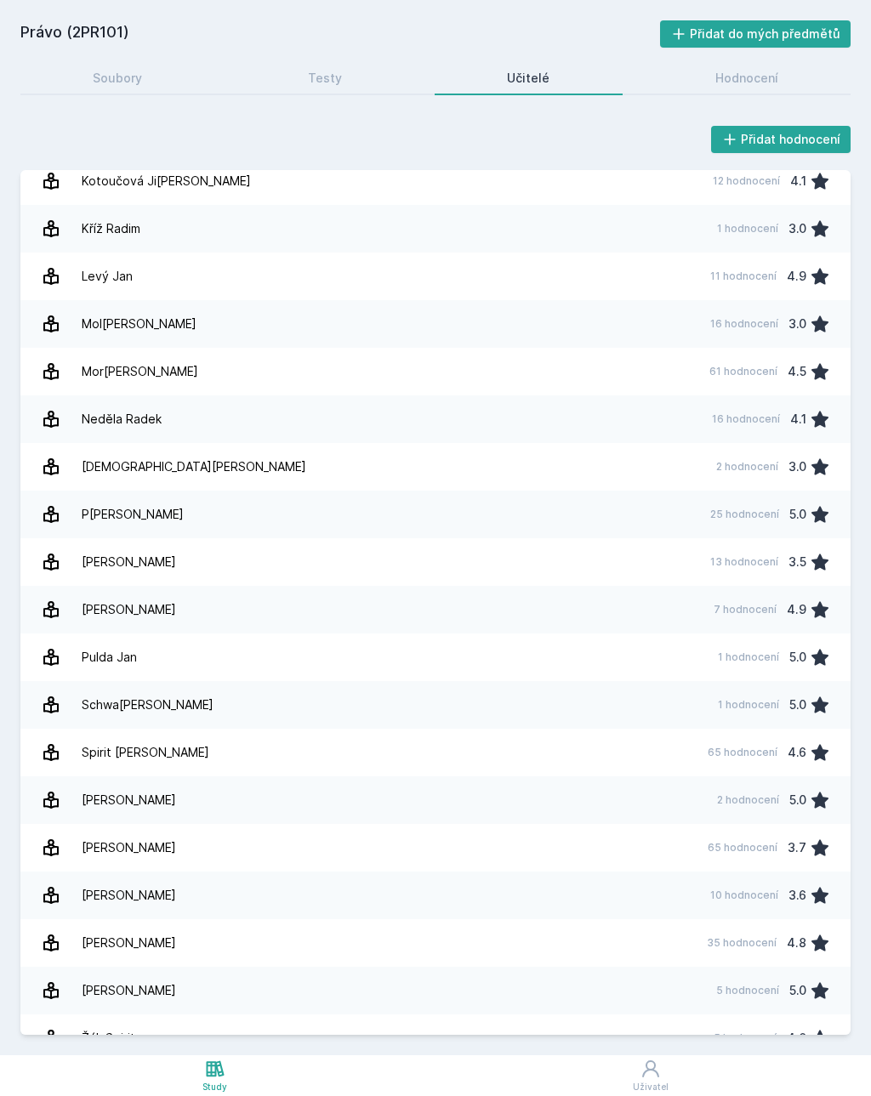
scroll to position [774, 0]
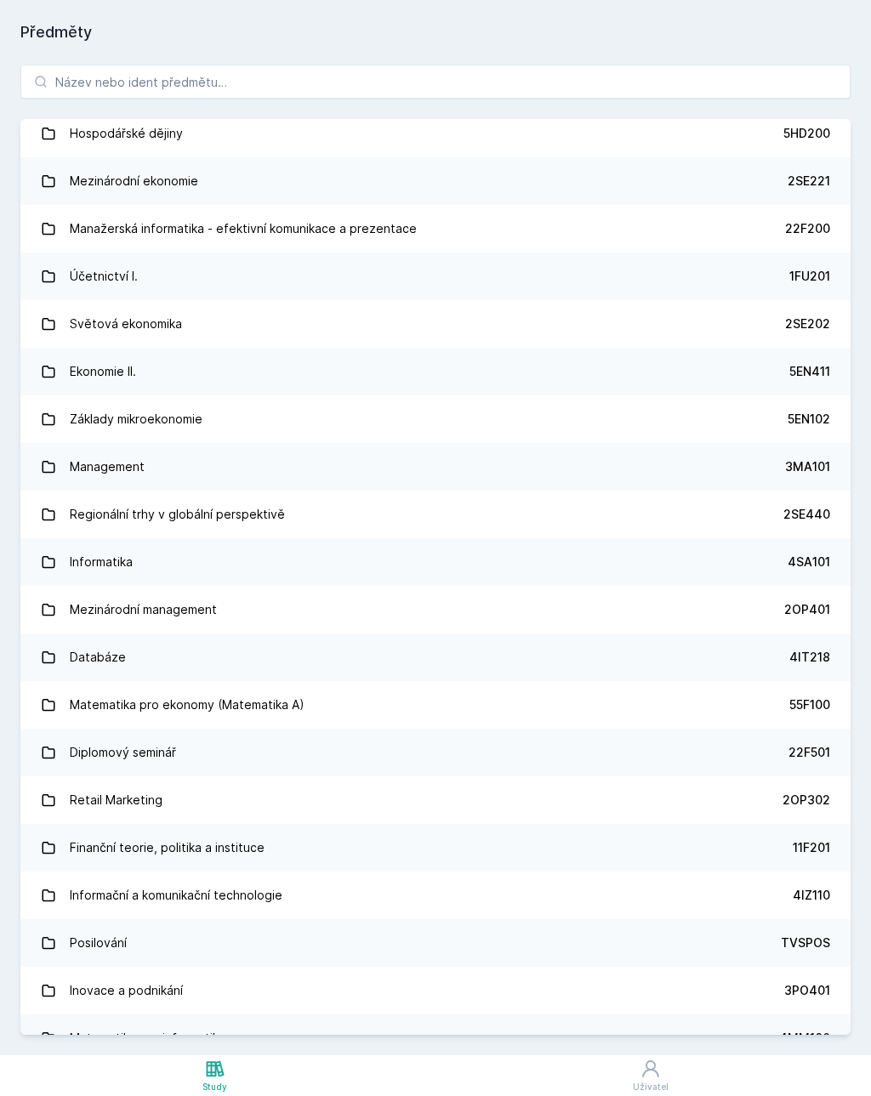
scroll to position [486, 0]
click at [238, 893] on div "Informační a komunikační technologie" at bounding box center [176, 896] width 213 height 34
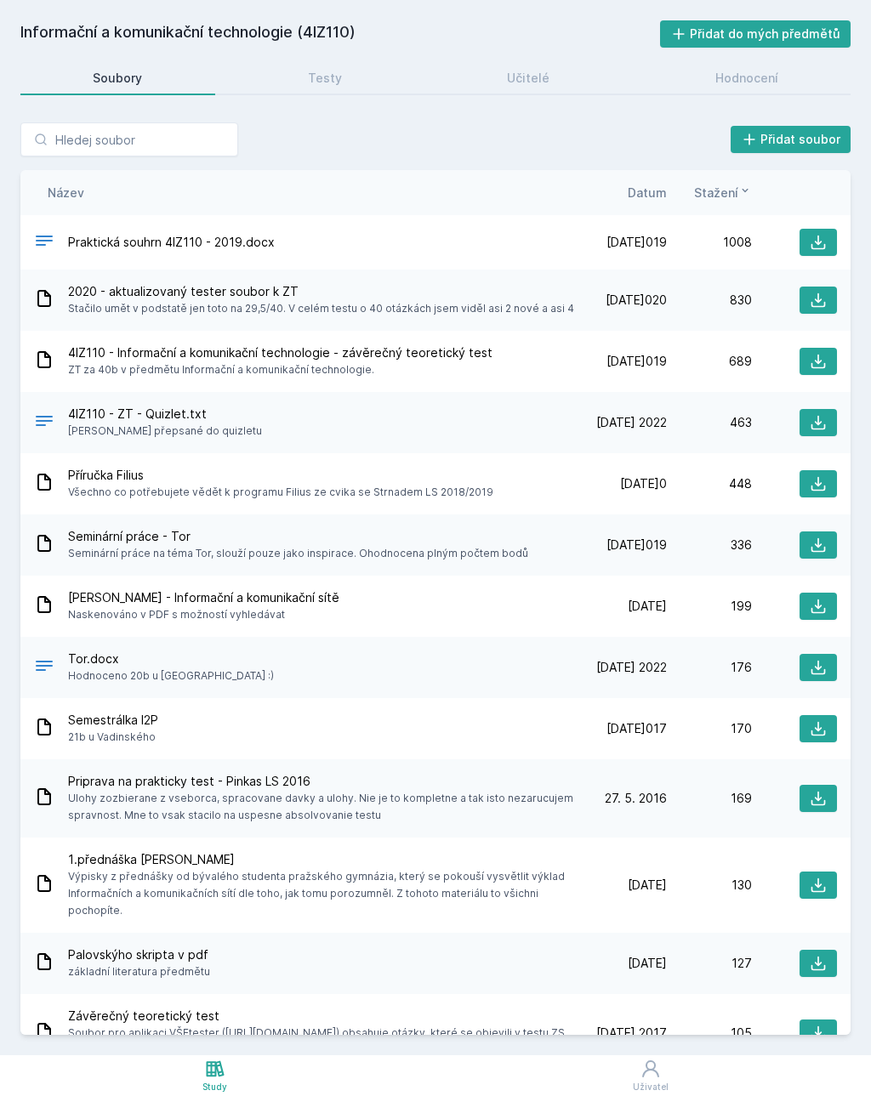
click at [510, 75] on div "Učitelé" at bounding box center [528, 78] width 43 height 17
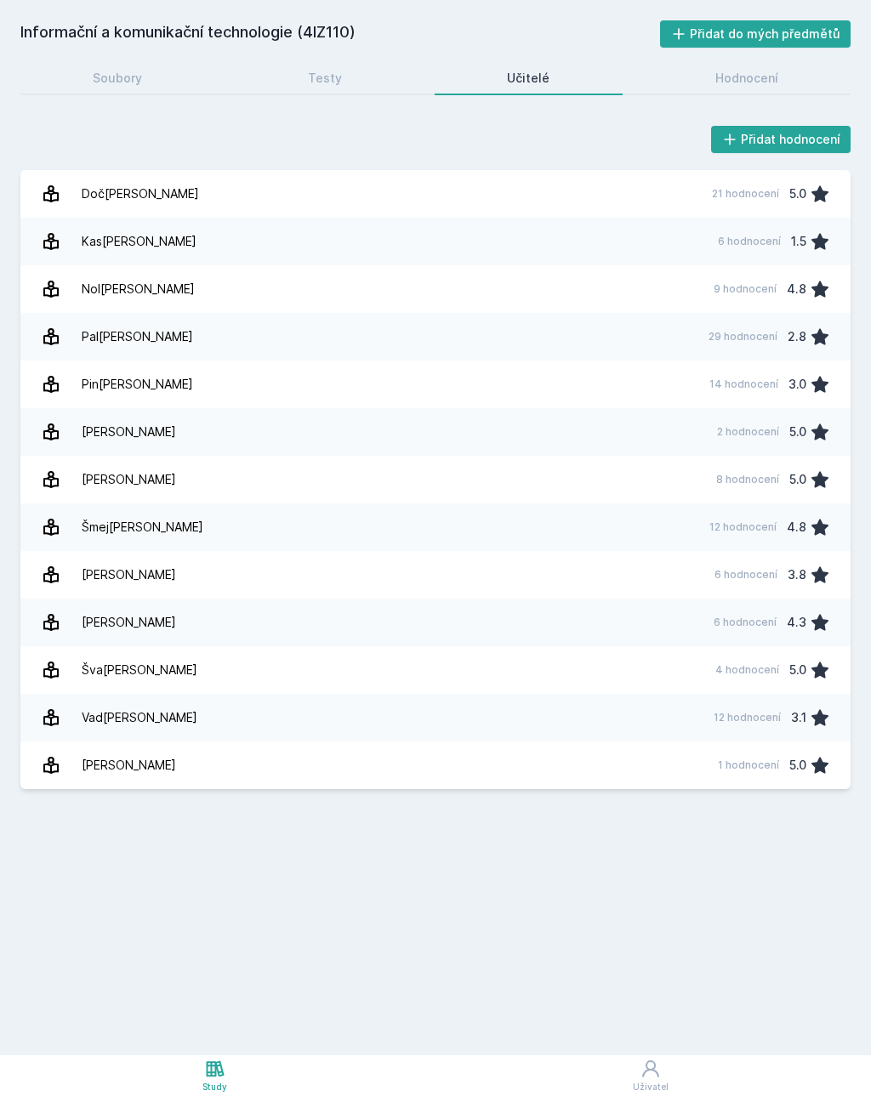
click at [374, 333] on link "Pal[PERSON_NAME] 29 hodnocení 2.8" at bounding box center [435, 337] width 830 height 48
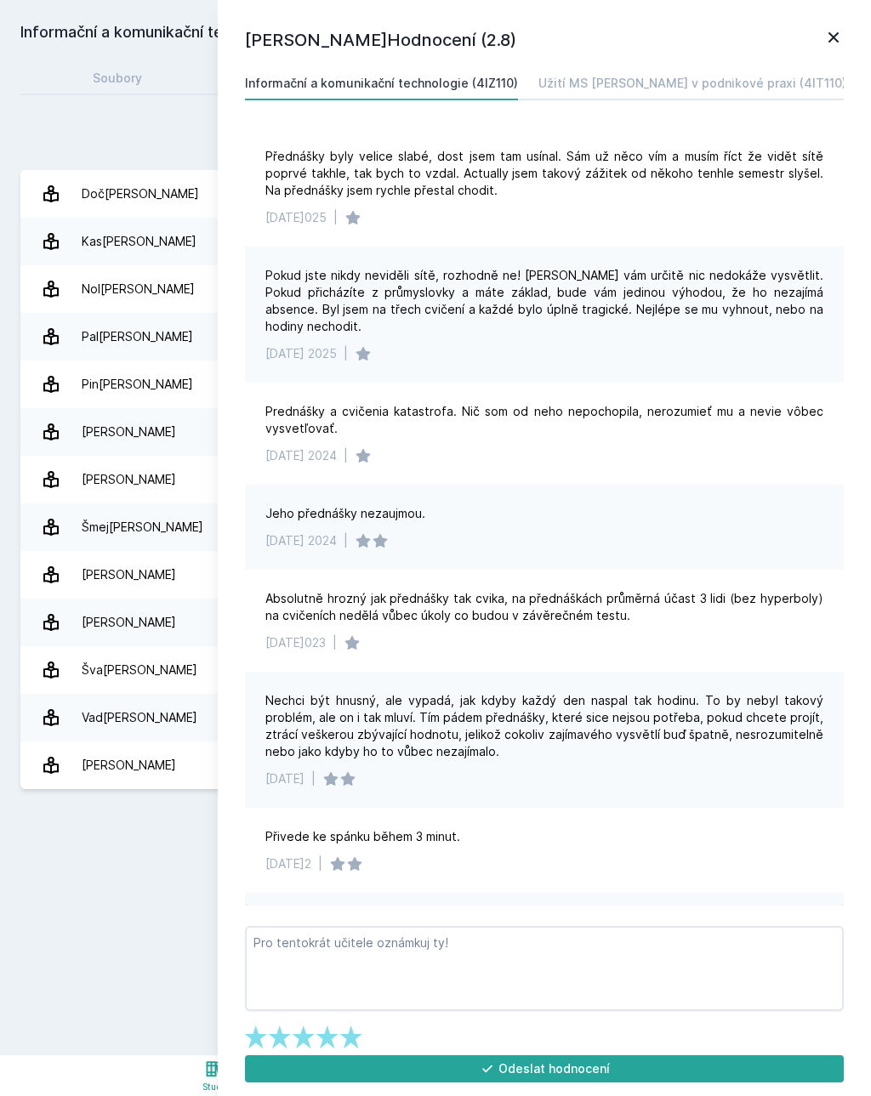
click at [718, 91] on div "Užití MS [PERSON_NAME] v podnikové praxi (4IT110)" at bounding box center [692, 83] width 308 height 17
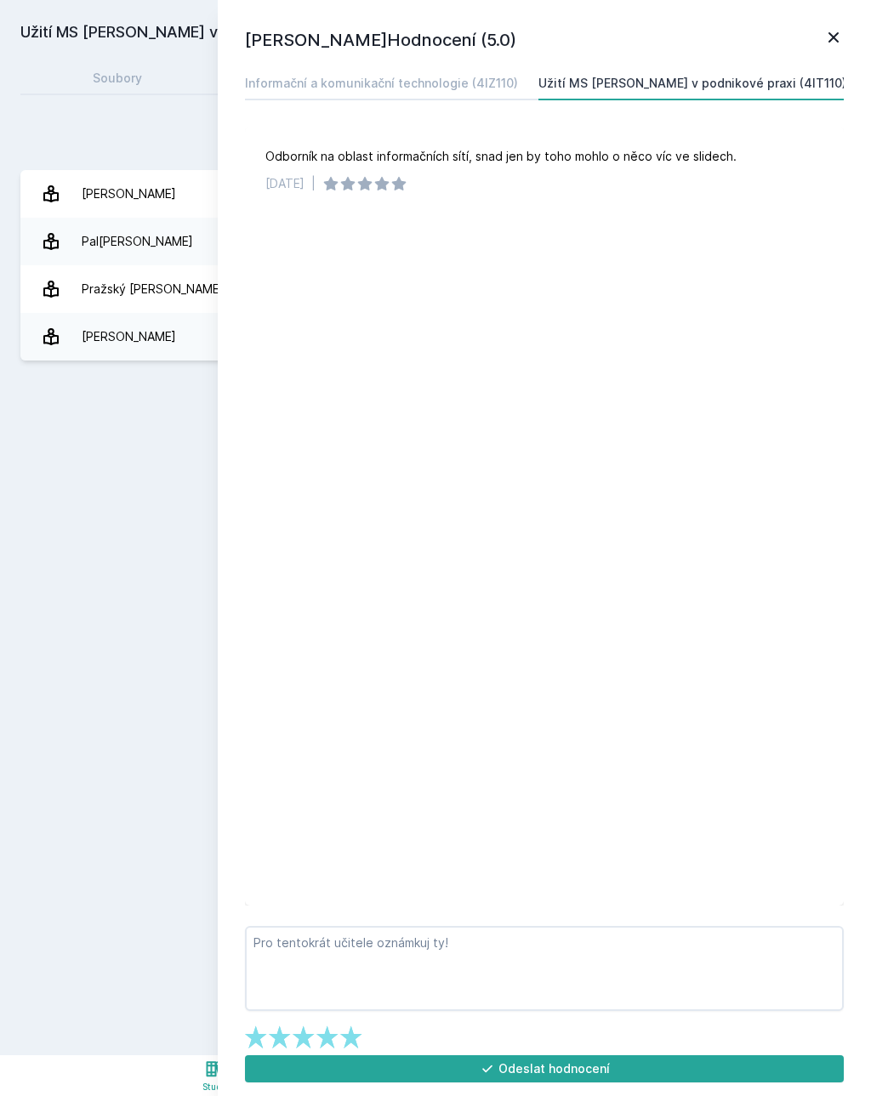
click at [835, 42] on icon at bounding box center [833, 37] width 20 height 20
